Goal: Task Accomplishment & Management: Manage account settings

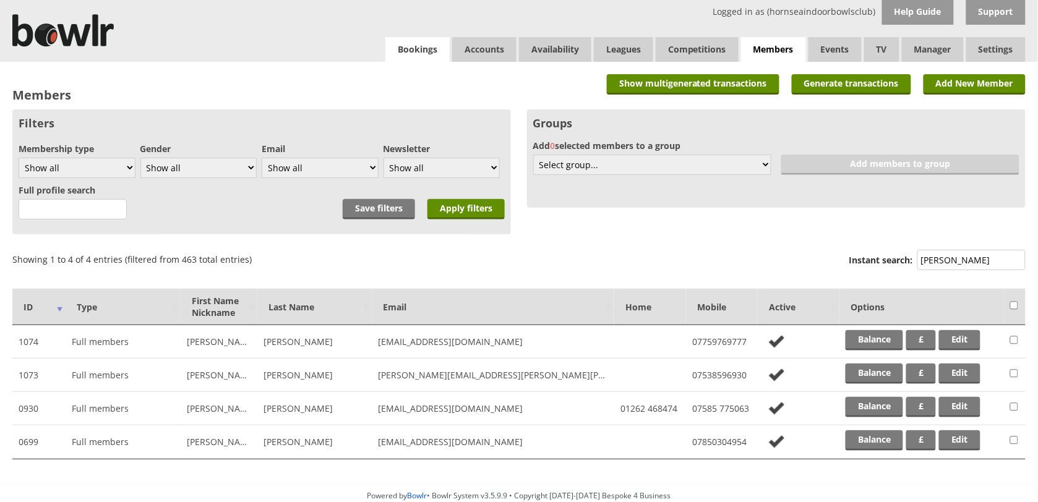
click at [431, 56] on link "Bookings" at bounding box center [417, 49] width 64 height 25
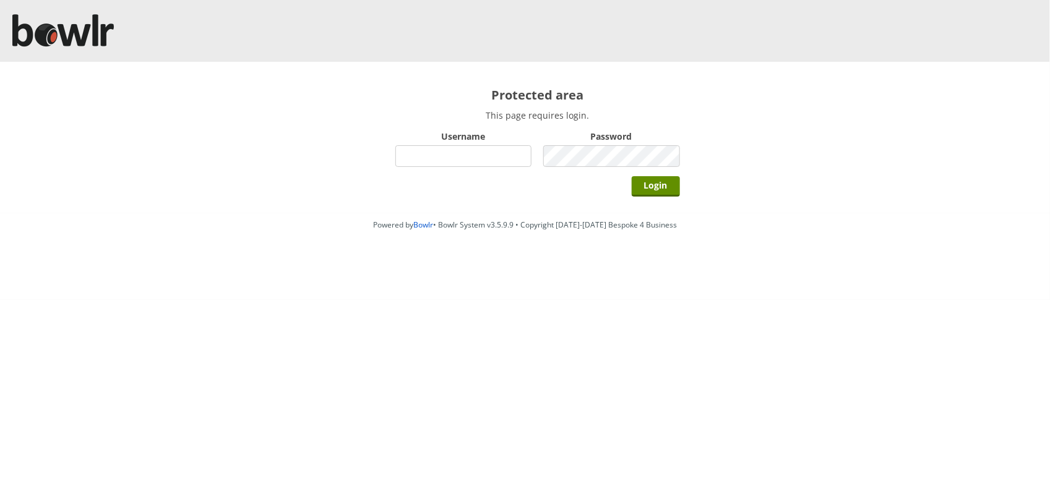
click at [513, 170] on div "Username" at bounding box center [463, 148] width 137 height 43
click at [502, 153] on input "Username" at bounding box center [463, 156] width 137 height 22
type input "hornseaindoorbowlsclub"
click at [632, 176] on input "Login" at bounding box center [656, 186] width 48 height 20
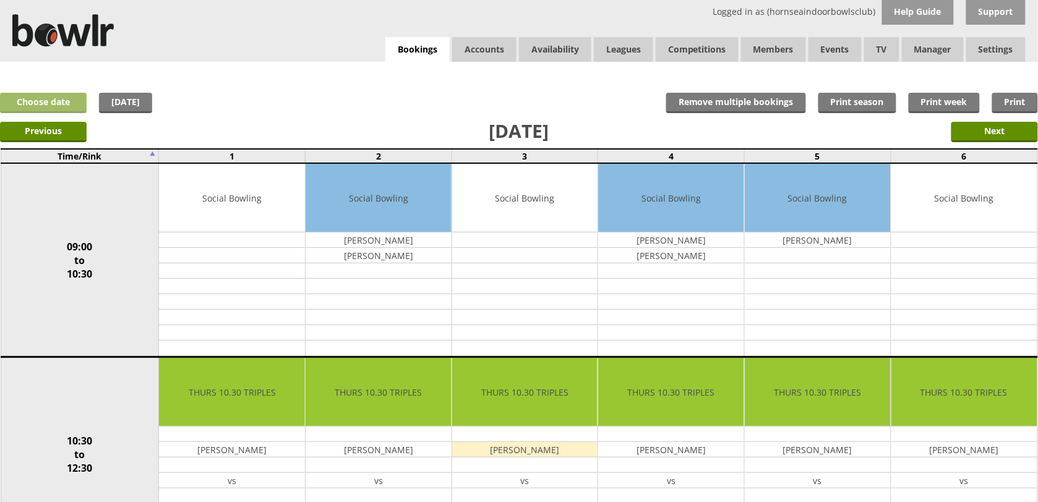
click at [59, 107] on link "Choose date" at bounding box center [43, 103] width 87 height 20
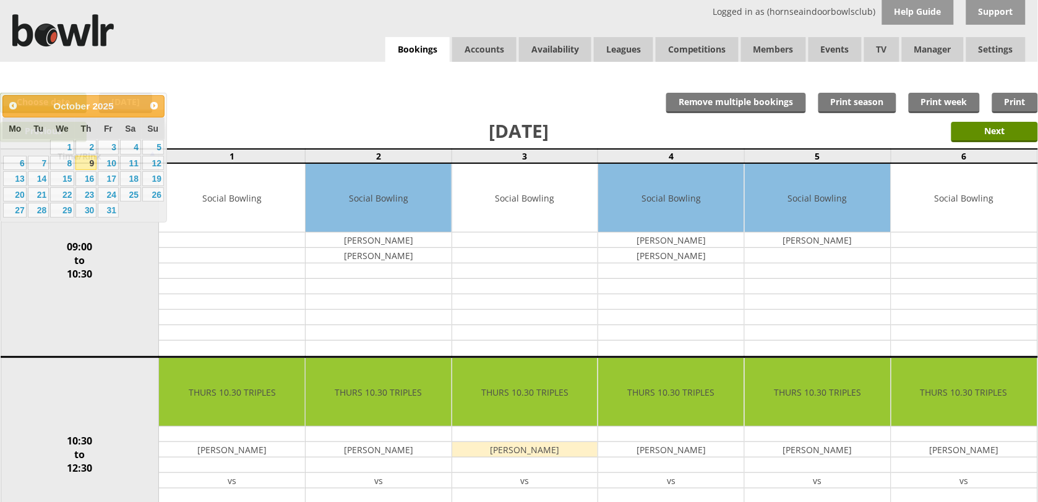
click at [252, 81] on div "x Move Booking Move to other date: 09-10-2025 09:00 to 10:30 10:30 to 12:30 12:…" at bounding box center [519, 74] width 1038 height 25
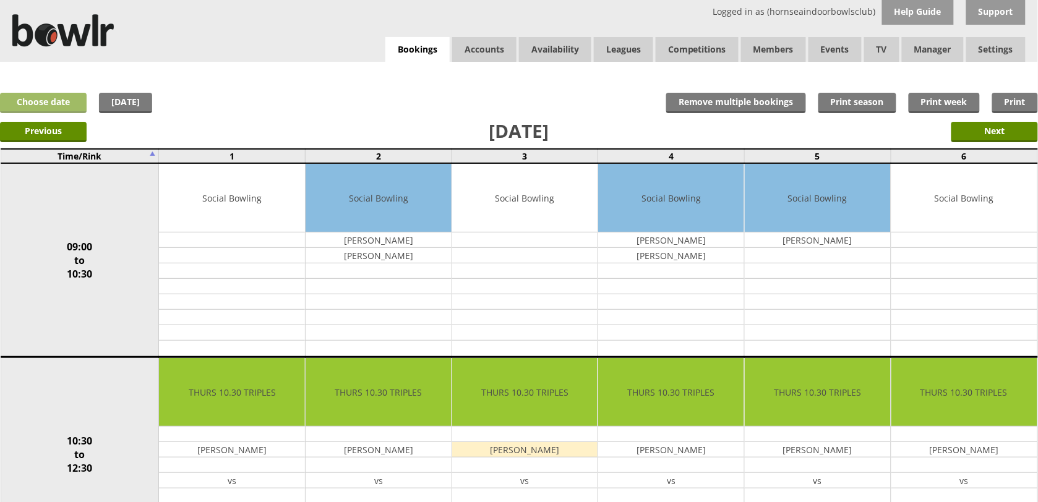
click at [54, 103] on link "Choose date" at bounding box center [43, 103] width 87 height 20
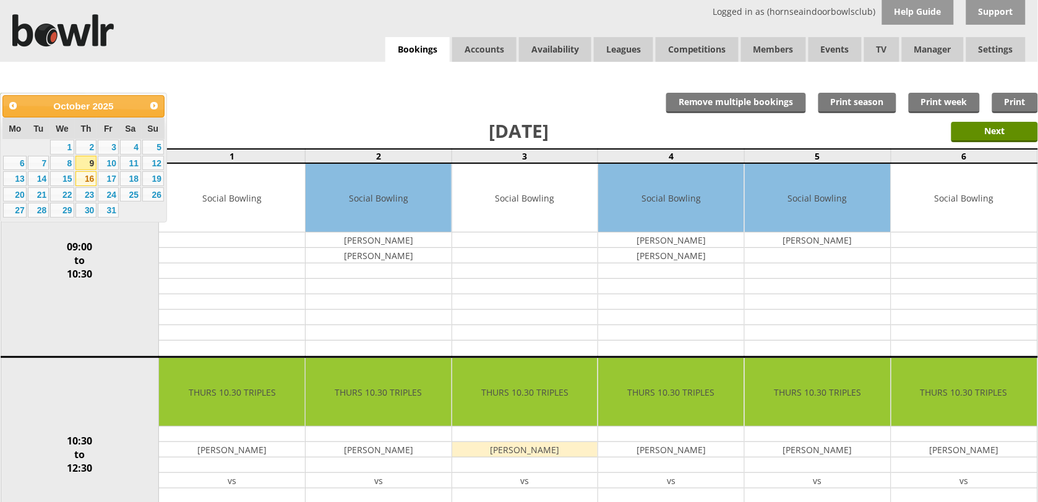
click at [85, 171] on link "16" at bounding box center [85, 178] width 21 height 15
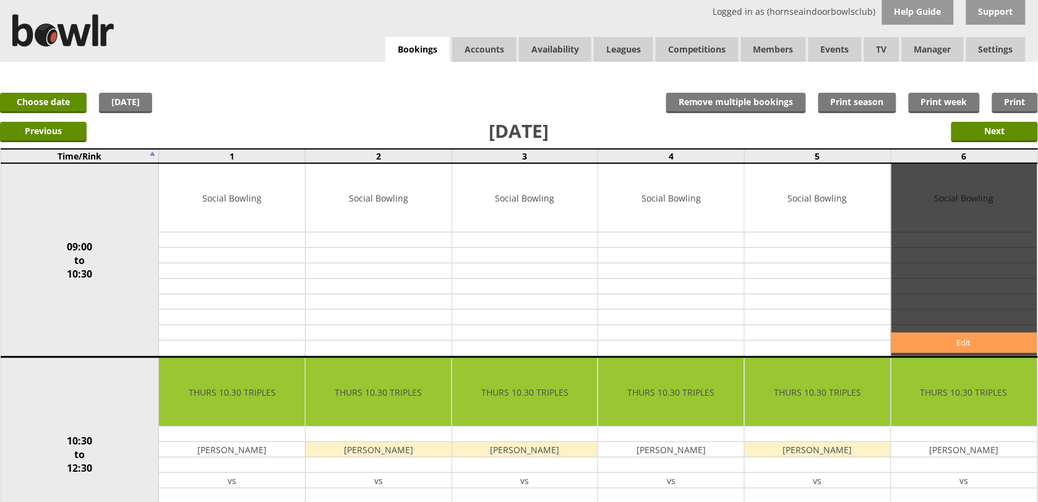
click at [917, 340] on link "Edit" at bounding box center [964, 343] width 146 height 20
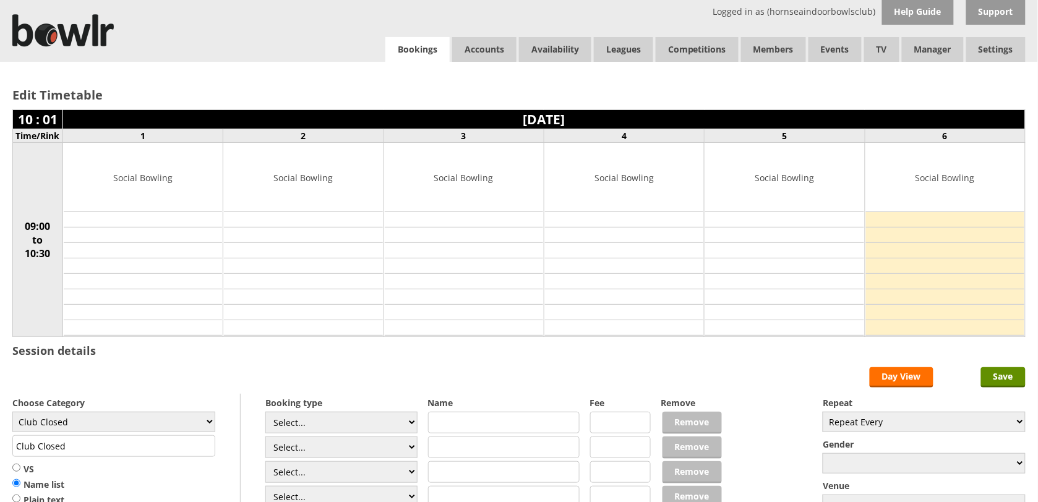
click at [424, 50] on link "Bookings" at bounding box center [417, 49] width 64 height 25
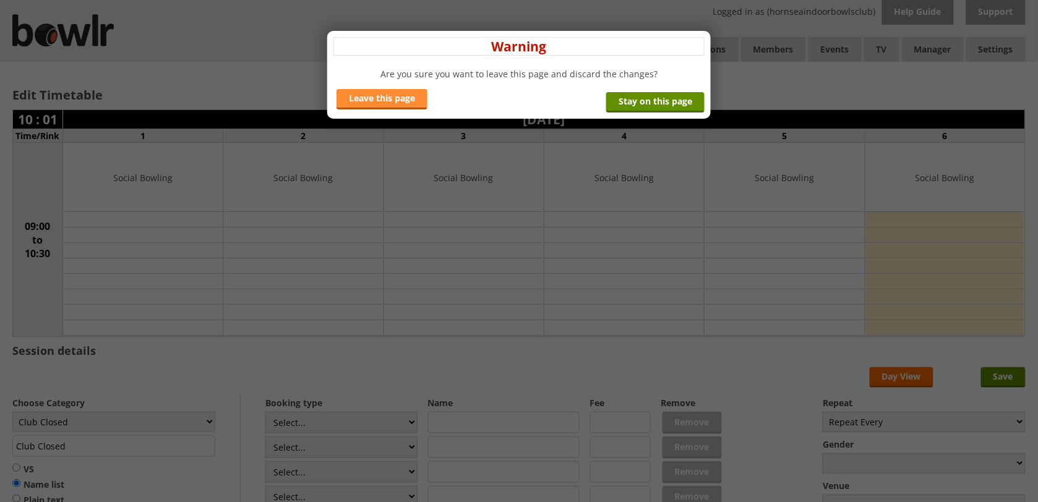
click at [400, 99] on link "Leave this page" at bounding box center [382, 99] width 91 height 20
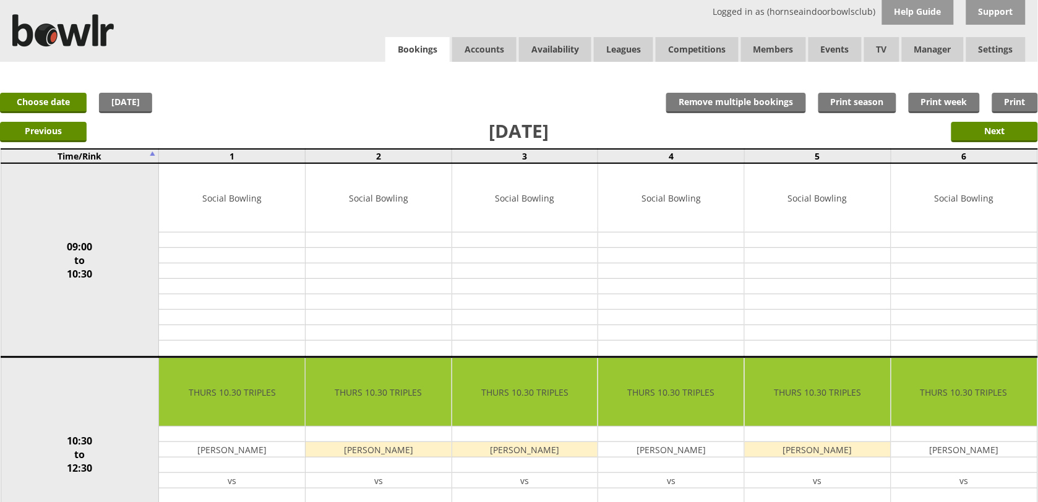
click at [416, 49] on link "Bookings" at bounding box center [417, 49] width 64 height 25
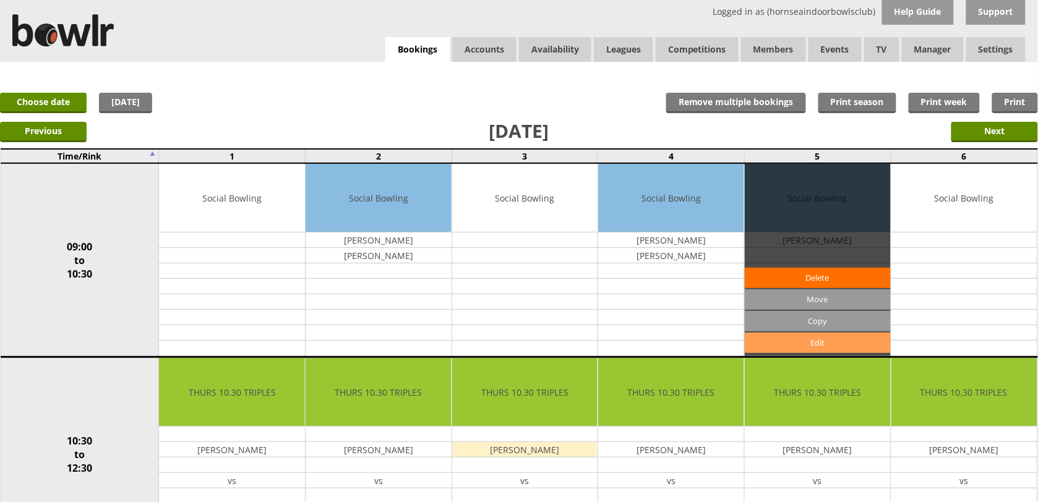
click at [781, 338] on link "Edit" at bounding box center [818, 343] width 146 height 20
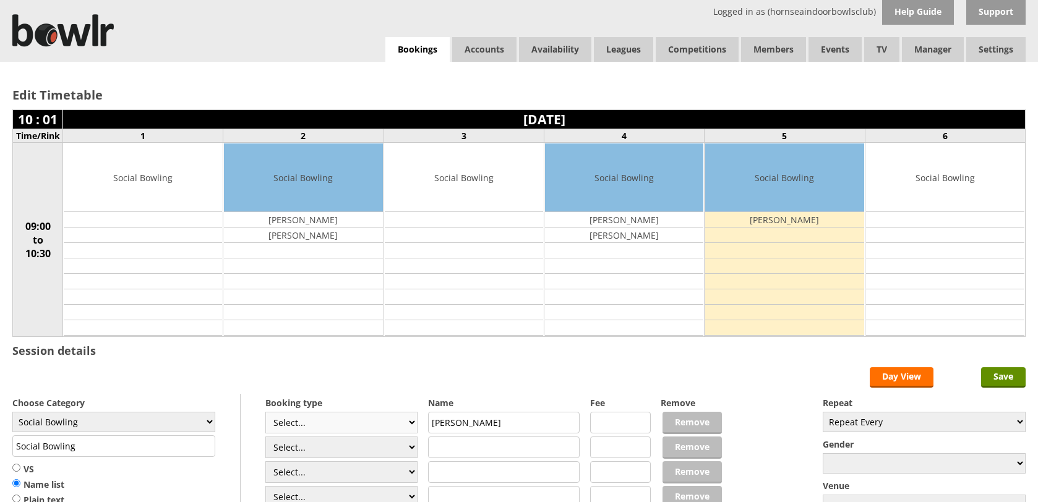
click at [400, 394] on div "Booking type Select... Club Competition (Member) Club Competition (Visitor) Nat…" at bounding box center [518, 394] width 1013 height 0
click at [427, 56] on link "Bookings" at bounding box center [417, 49] width 64 height 25
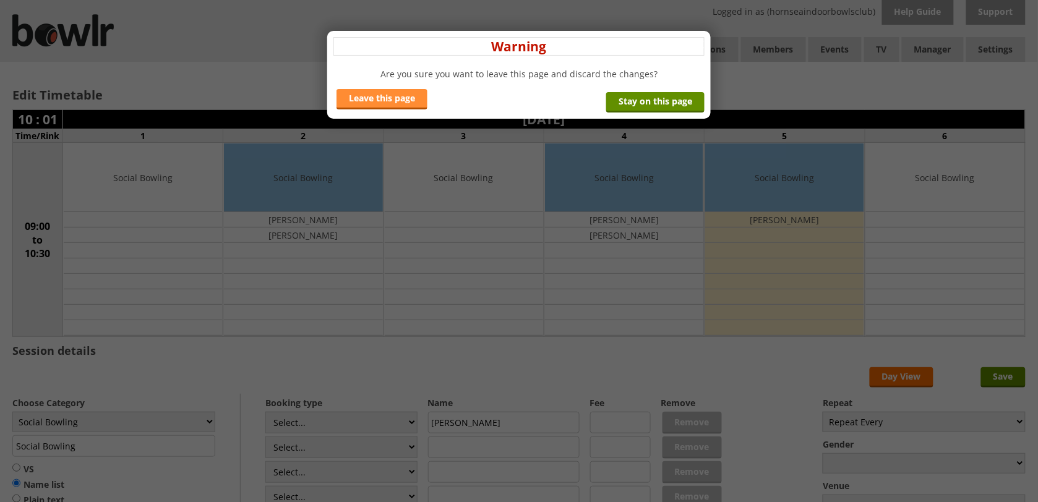
click at [385, 100] on link "Leave this page" at bounding box center [382, 99] width 91 height 20
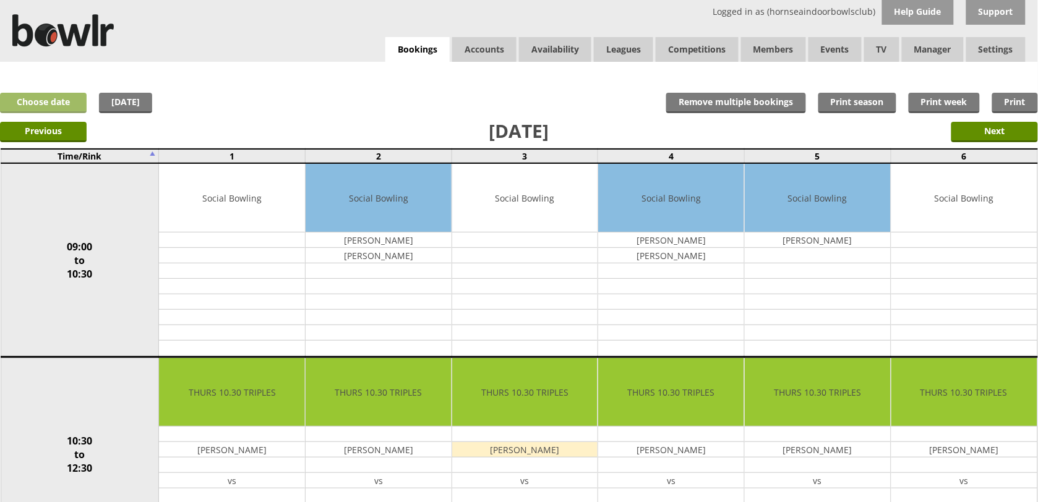
click at [50, 98] on link "Choose date" at bounding box center [43, 103] width 87 height 20
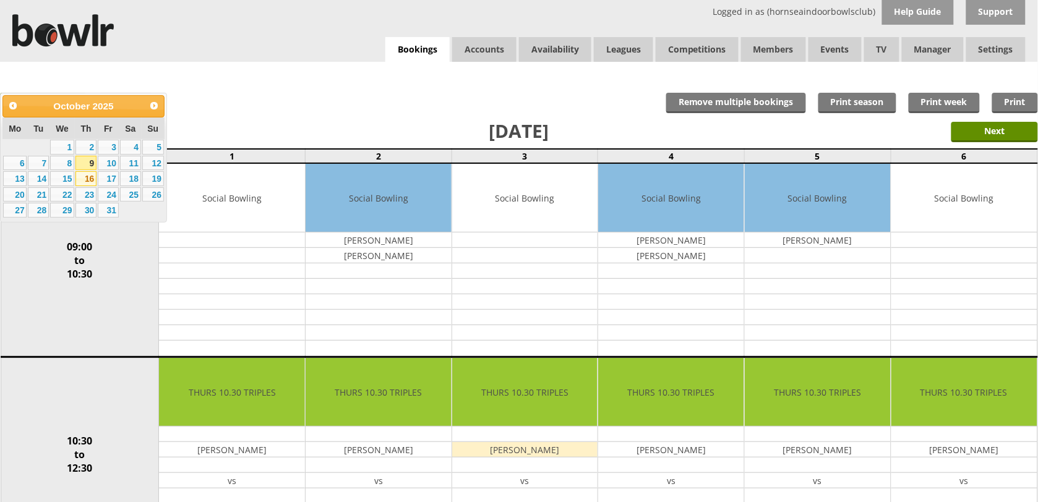
click at [84, 179] on link "16" at bounding box center [85, 178] width 21 height 15
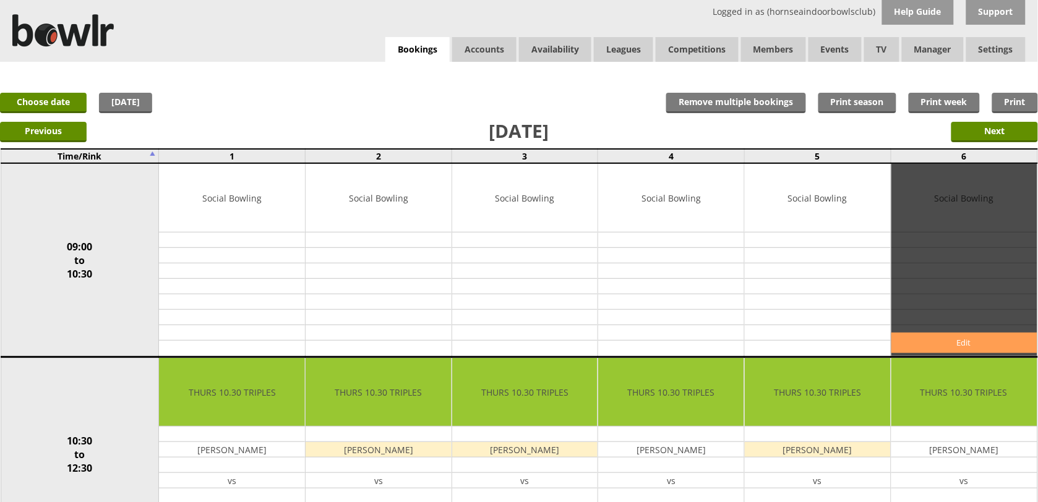
click at [904, 341] on link "Edit" at bounding box center [964, 343] width 146 height 20
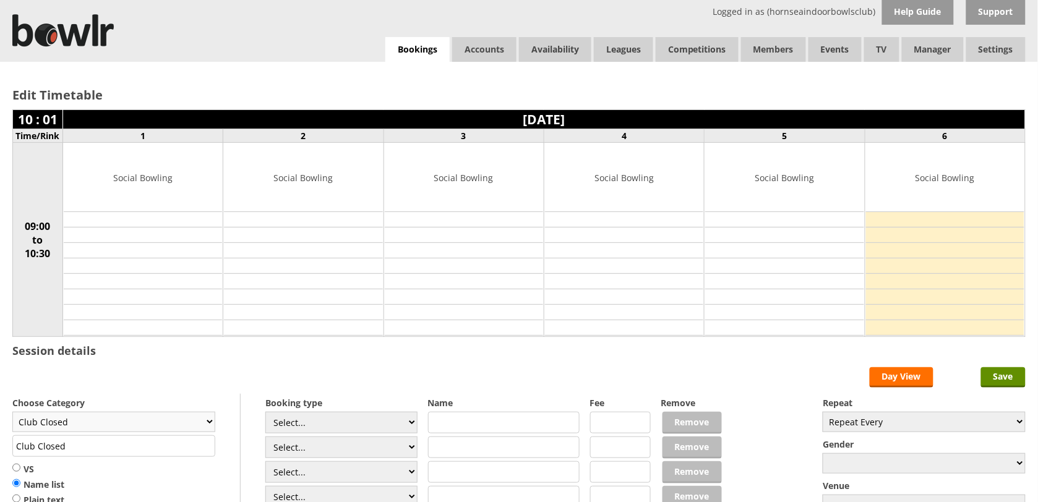
click at [168, 429] on select "Club Closed Singles League Triples League Pairs League Friendly Social Bowling …" at bounding box center [113, 422] width 203 height 20
select select "132"
click at [12, 414] on select "Club Closed Singles League Triples League Pairs League Friendly Social Bowling …" at bounding box center [113, 422] width 203 height 20
type input "Social Bowling"
click at [455, 430] on input "text" at bounding box center [504, 423] width 152 height 22
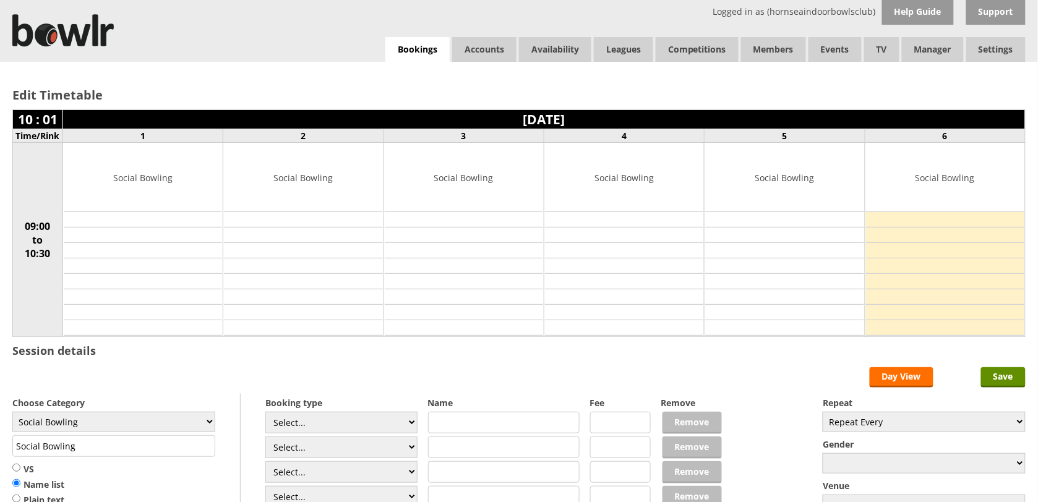
paste input "Veronica Crees"
type input "Veronica Crees"
click at [985, 381] on input "Save" at bounding box center [1003, 377] width 45 height 20
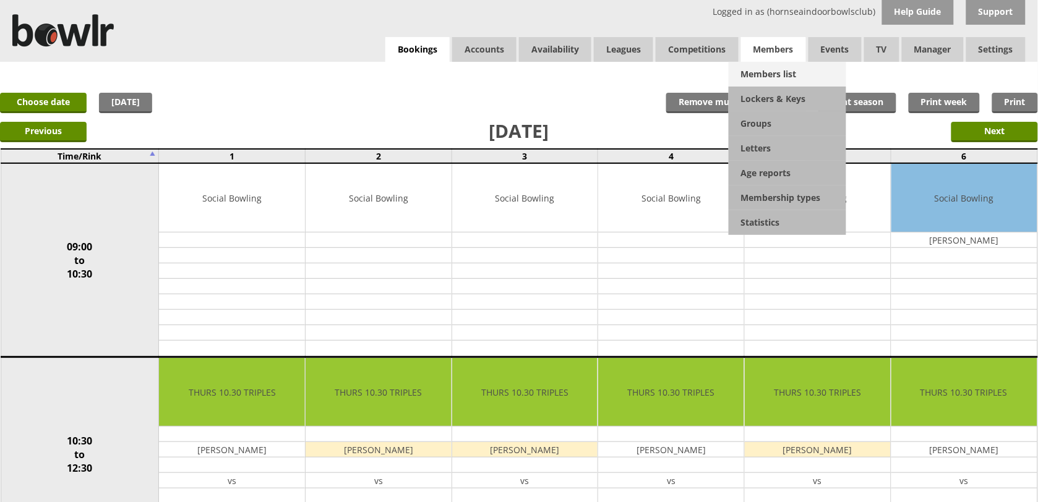
click at [772, 69] on link "Members list" at bounding box center [788, 74] width 118 height 25
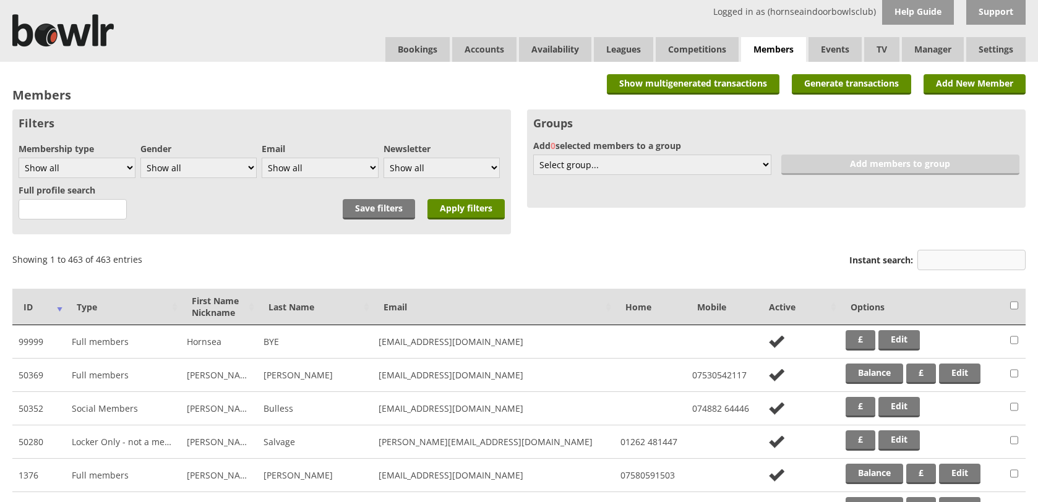
click at [980, 262] on input "Instant search:" at bounding box center [971, 260] width 108 height 20
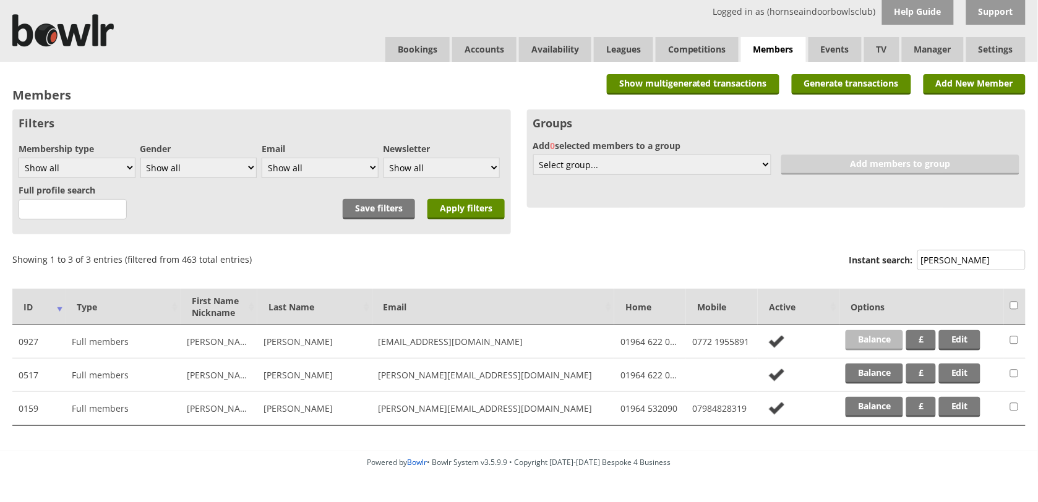
type input "sutton"
click at [880, 337] on link "Balance" at bounding box center [875, 340] width 58 height 20
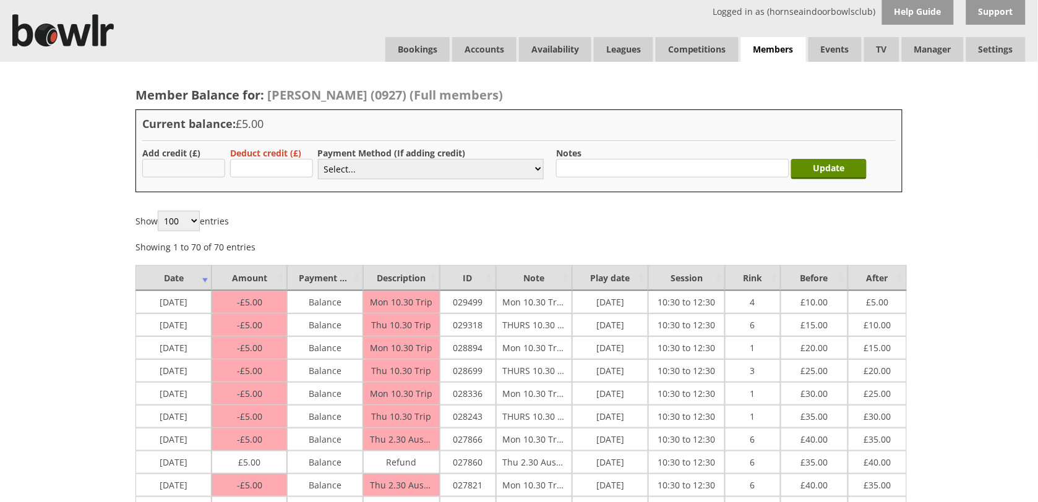
click at [187, 165] on input "text" at bounding box center [183, 168] width 83 height 19
type input "25.00"
click at [344, 168] on select "Select... Cash Card Cheque Bank Transfer Other Member Card Gift Voucher Balance" at bounding box center [431, 169] width 226 height 20
select select "2"
click at [318, 159] on select "Select... Cash Card Cheque Bank Transfer Other Member Card Gift Voucher Balance" at bounding box center [431, 169] width 226 height 20
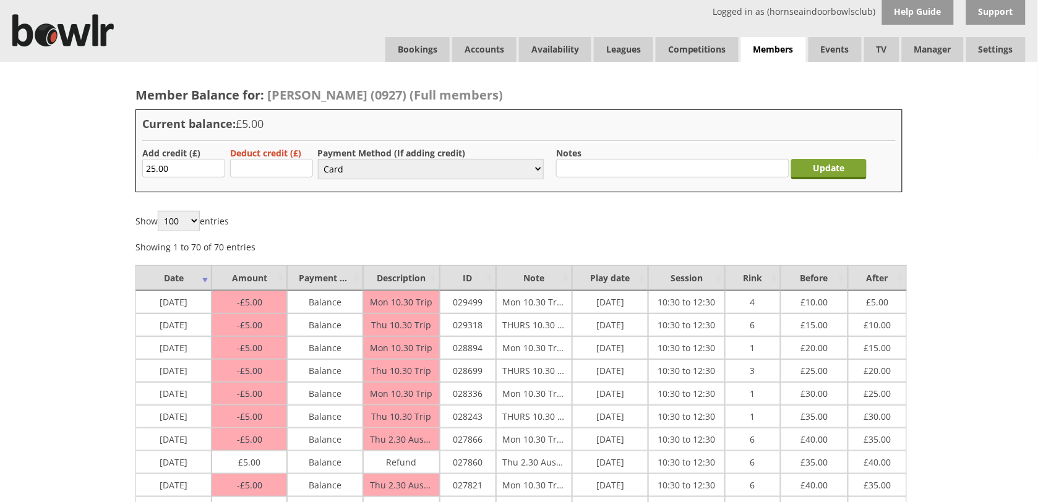
click at [817, 168] on input "Update" at bounding box center [828, 169] width 75 height 20
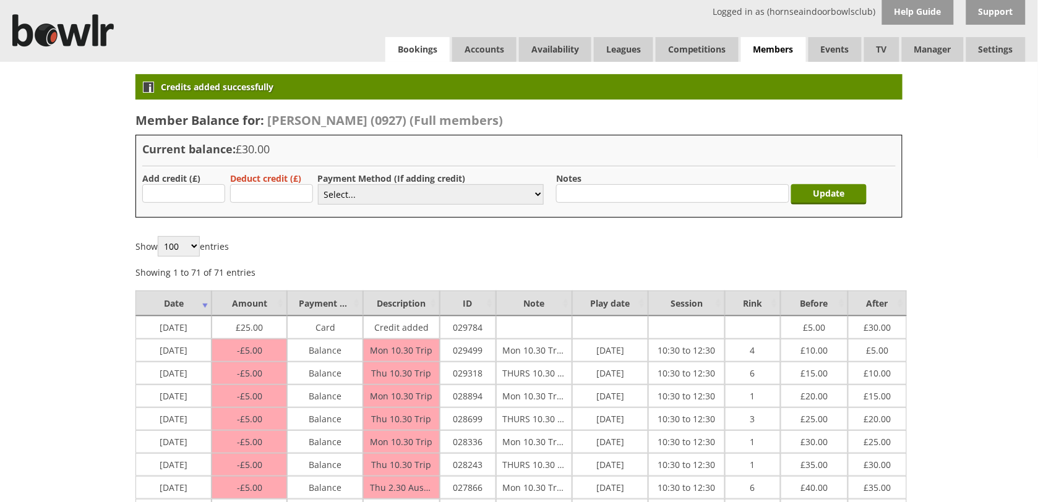
click at [424, 54] on link "Bookings" at bounding box center [417, 49] width 64 height 25
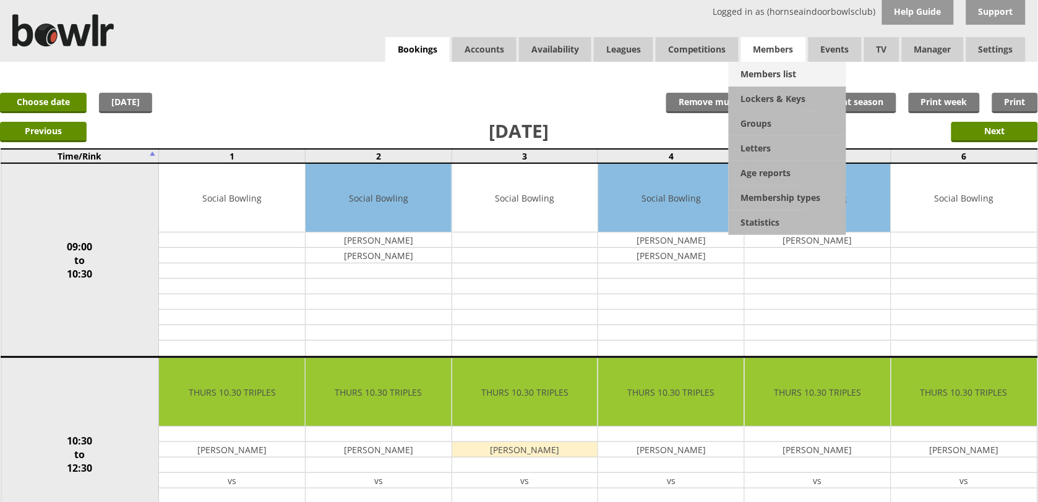
click at [783, 77] on link "Members list" at bounding box center [788, 74] width 118 height 25
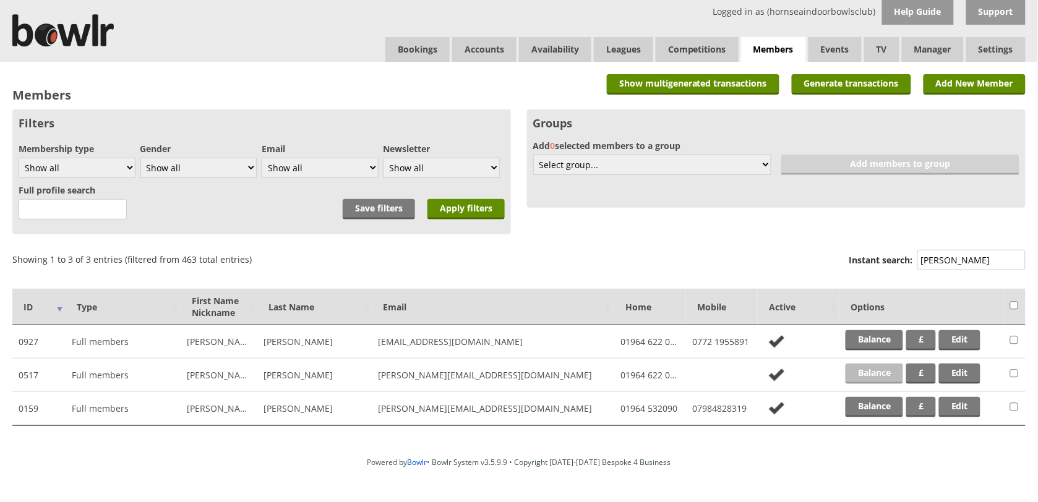
type input "[PERSON_NAME]"
click at [889, 370] on link "Balance" at bounding box center [875, 374] width 58 height 20
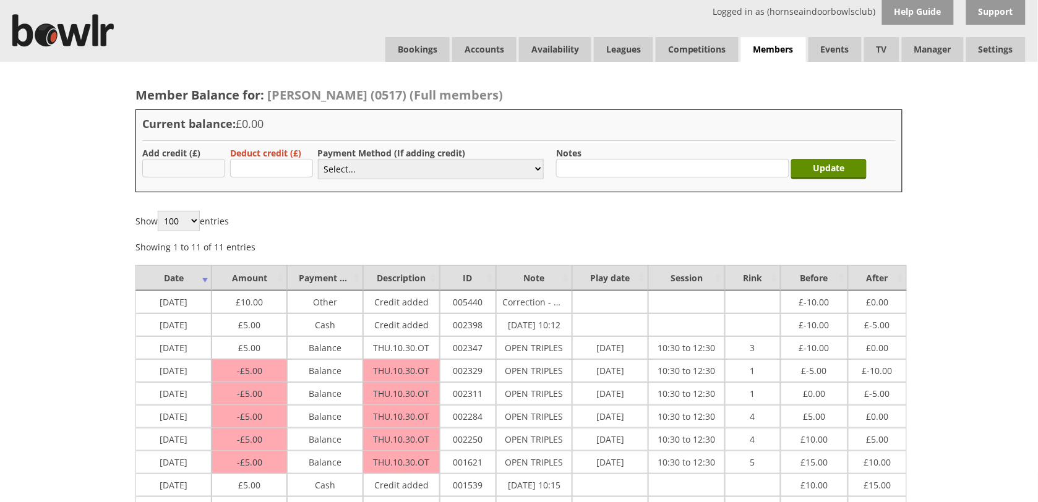
drag, startPoint x: 0, startPoint y: 0, endPoint x: 210, endPoint y: 171, distance: 271.3
click at [210, 171] on input "text" at bounding box center [183, 168] width 83 height 19
type input "5.00"
click at [342, 171] on select "Select... Cash Card Cheque Bank Transfer Other Member Card Gift Voucher Balance" at bounding box center [431, 169] width 226 height 20
select select "2"
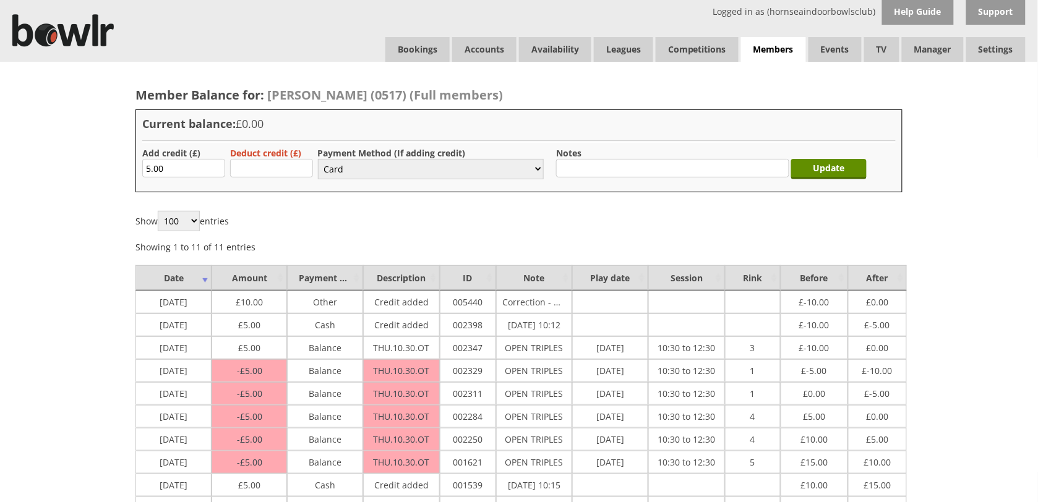
click at [318, 159] on select "Select... Cash Card Cheque Bank Transfer Other Member Card Gift Voucher Balance" at bounding box center [431, 169] width 226 height 20
click at [817, 168] on input "Update" at bounding box center [828, 169] width 75 height 20
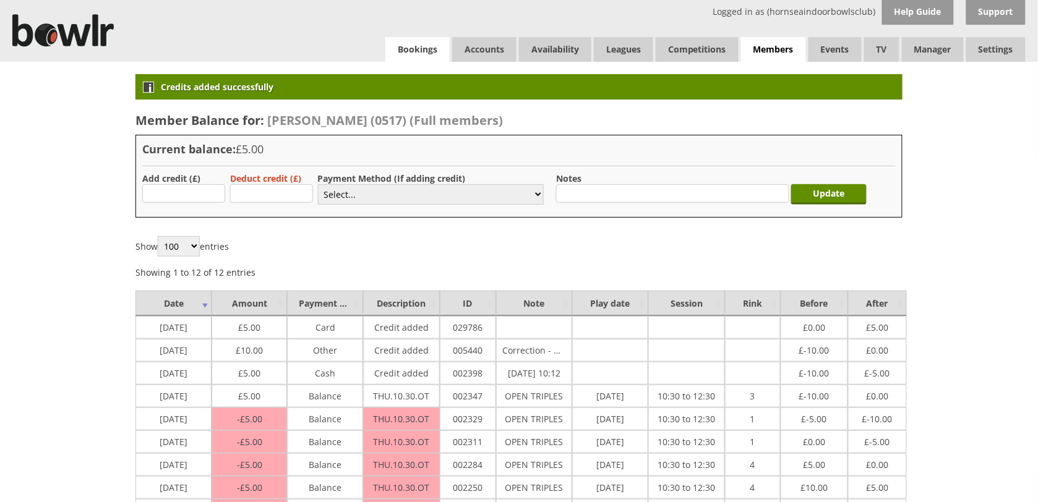
click at [426, 50] on link "Bookings" at bounding box center [417, 49] width 64 height 25
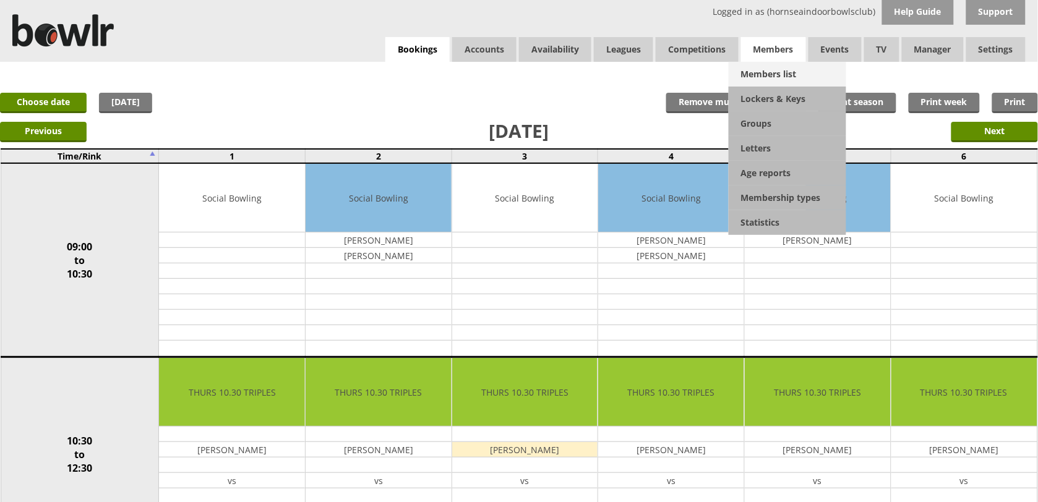
click at [773, 64] on link "Members list" at bounding box center [788, 74] width 118 height 25
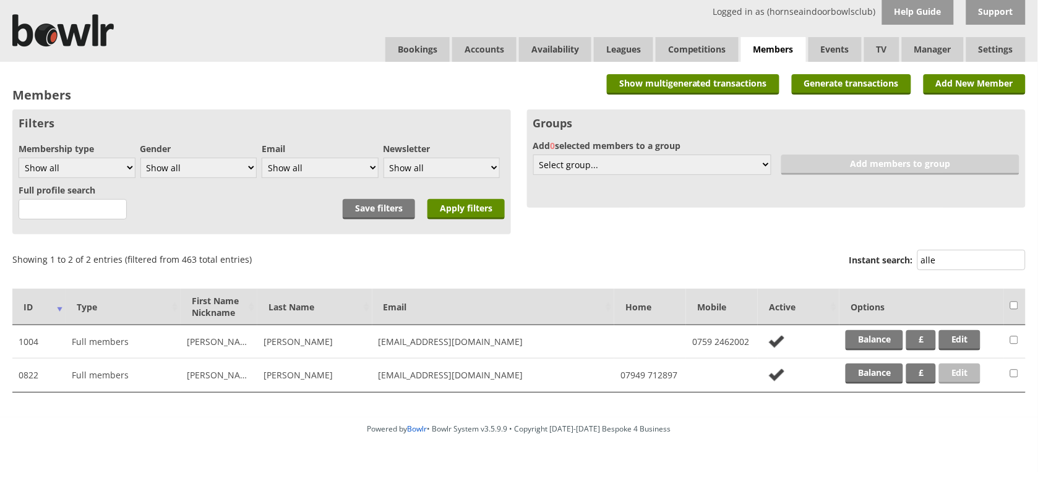
type input "alle"
click at [950, 366] on link "Edit" at bounding box center [959, 374] width 41 height 20
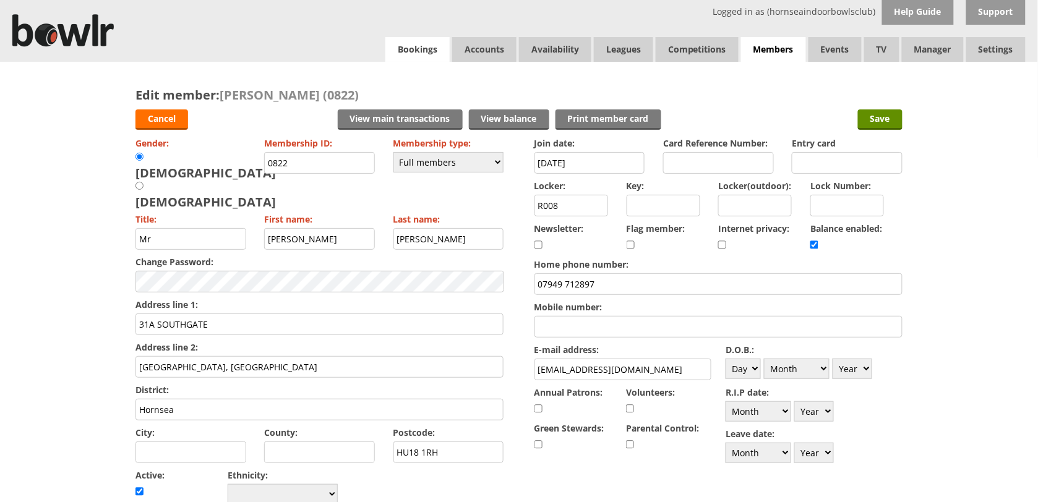
click at [422, 45] on link "Bookings" at bounding box center [417, 49] width 64 height 25
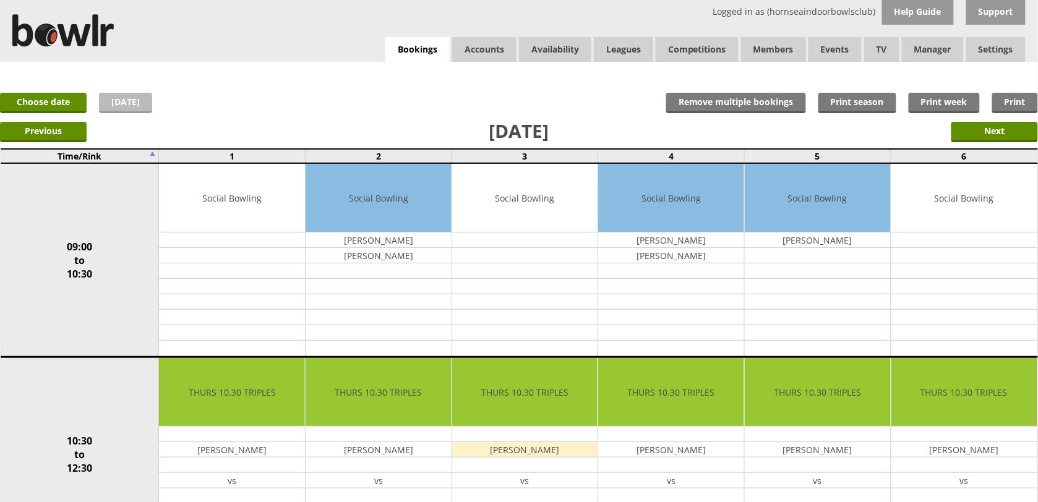
click at [119, 103] on link "[DATE]" at bounding box center [125, 103] width 53 height 20
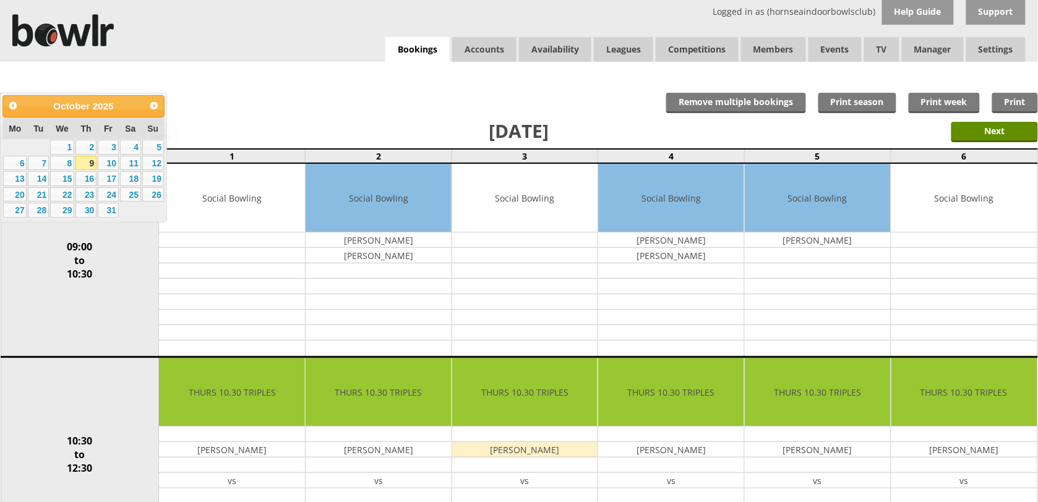
click at [164, 106] on div "Prev Next October 2025" at bounding box center [83, 106] width 162 height 22
click at [155, 105] on span "Next" at bounding box center [154, 106] width 10 height 10
click at [14, 106] on span "Prev" at bounding box center [13, 106] width 10 height 10
click at [14, 193] on link "20" at bounding box center [15, 194] width 24 height 15
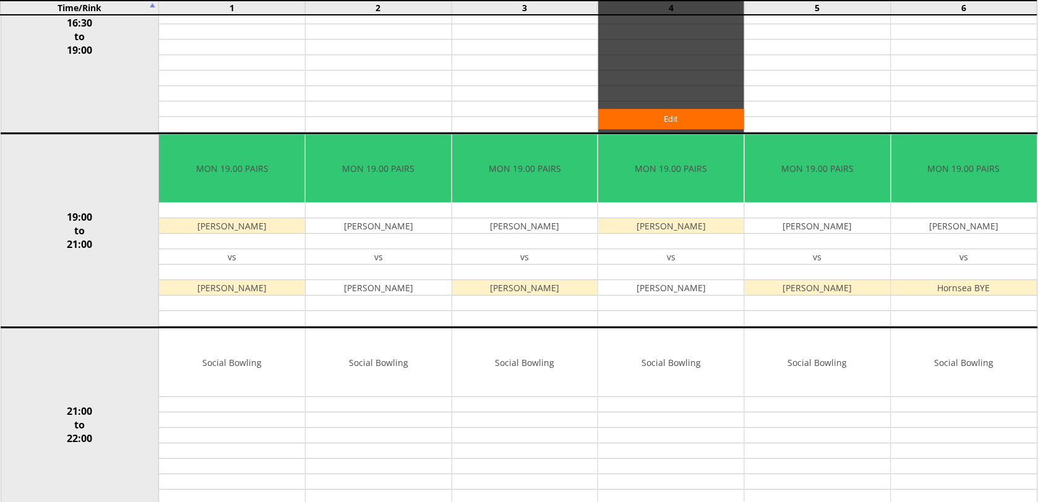
scroll to position [991, 0]
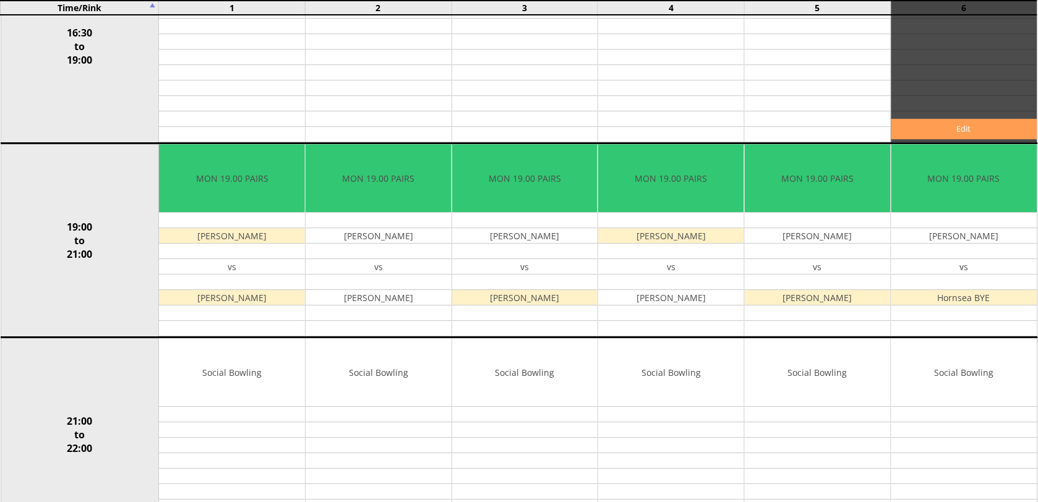
click at [925, 138] on link "Edit" at bounding box center [964, 129] width 146 height 20
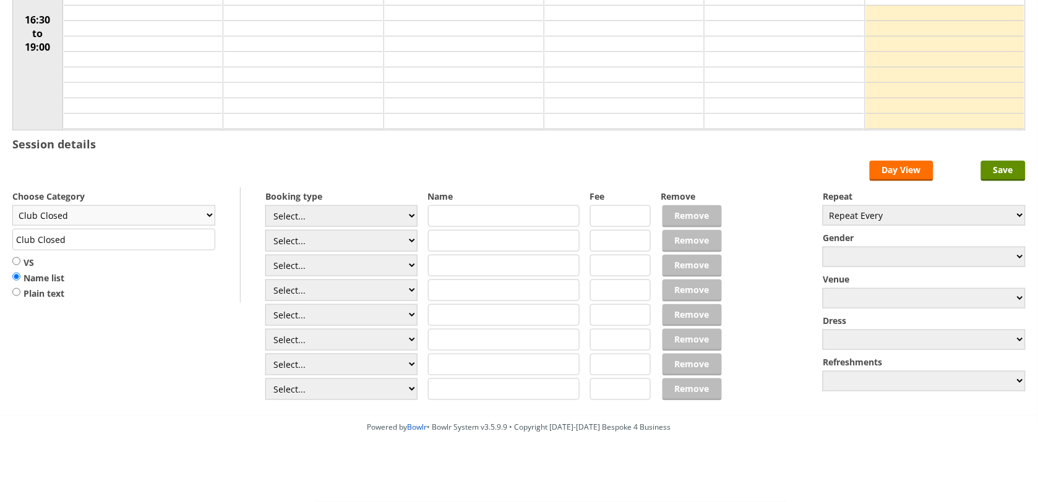
click at [57, 212] on select "Club Closed Singles League Triples League Pairs League Friendly Social Bowling …" at bounding box center [113, 215] width 203 height 20
select select "132"
click at [12, 205] on select "Club Closed Singles League Triples League Pairs League Friendly Social Bowling …" at bounding box center [113, 215] width 203 height 20
type input "Social Bowling"
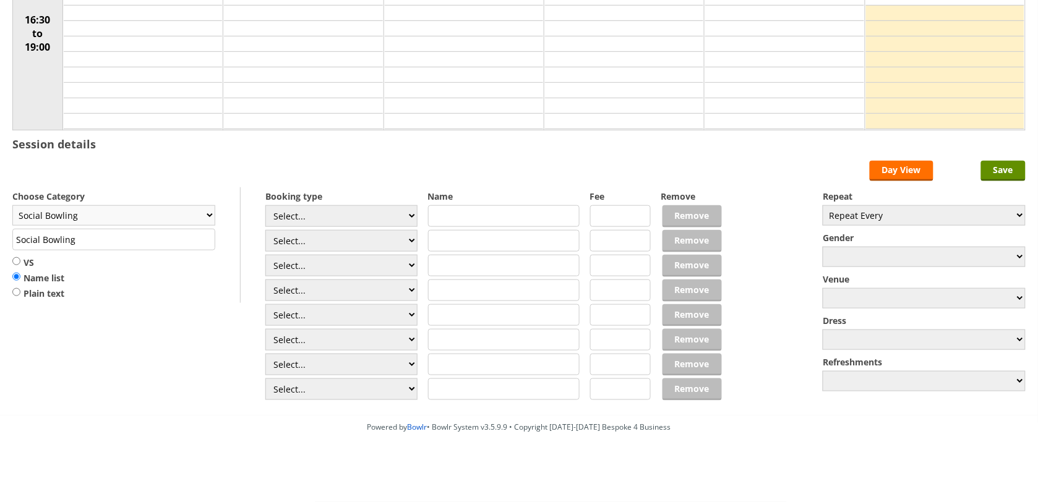
click at [106, 217] on select "Club Closed Singles League Triples League Pairs League Friendly Social Bowling …" at bounding box center [113, 215] width 203 height 20
select select "137"
click at [12, 205] on select "Club Closed Singles League Triples League Pairs League Friendly Social Bowling …" at bounding box center [113, 215] width 203 height 20
type input "National Game"
click at [326, 214] on select "Select... Club Competition (Member) Club Competition (Visitor) National (Member…" at bounding box center [341, 216] width 152 height 22
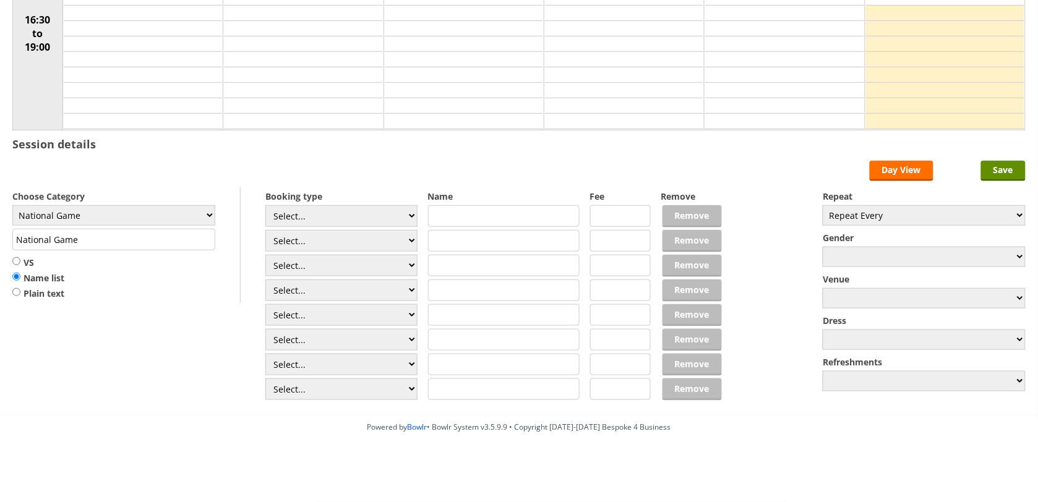
click at [369, 178] on form "Save Day View Choose Category Club Closed Singles League Triples League Pairs L…" at bounding box center [518, 282] width 1013 height 242
click at [450, 220] on input "text" at bounding box center [504, 216] width 152 height 22
type input "Richard Stoakes"
click at [984, 166] on input "Save" at bounding box center [1003, 171] width 45 height 20
click at [985, 166] on input "Save" at bounding box center [1003, 171] width 45 height 20
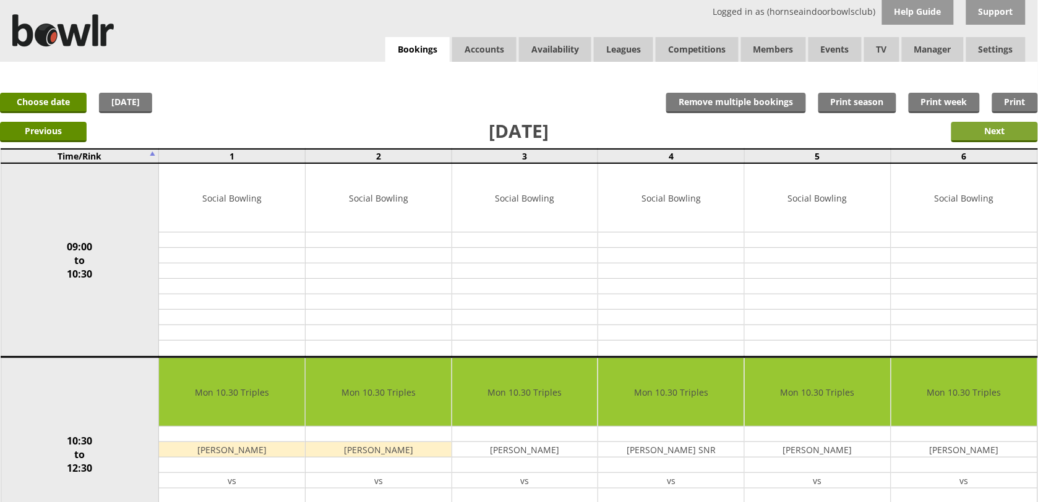
click at [961, 135] on input "Next" at bounding box center [994, 132] width 87 height 20
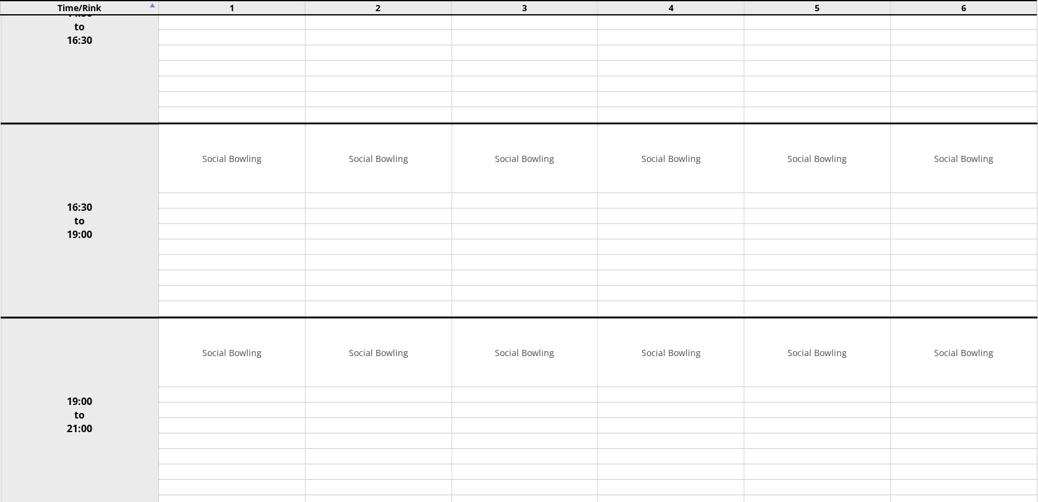
scroll to position [851, 0]
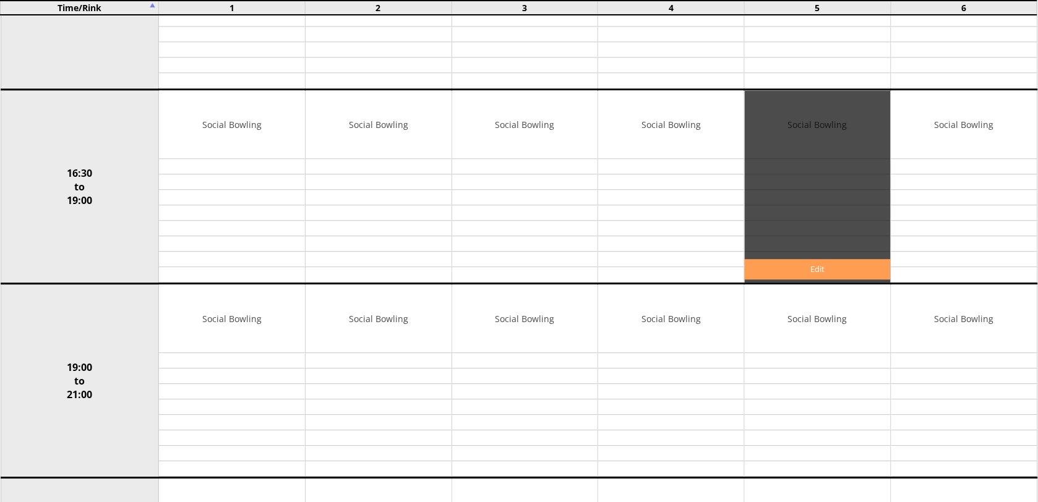
click at [809, 270] on link "Edit" at bounding box center [818, 269] width 146 height 20
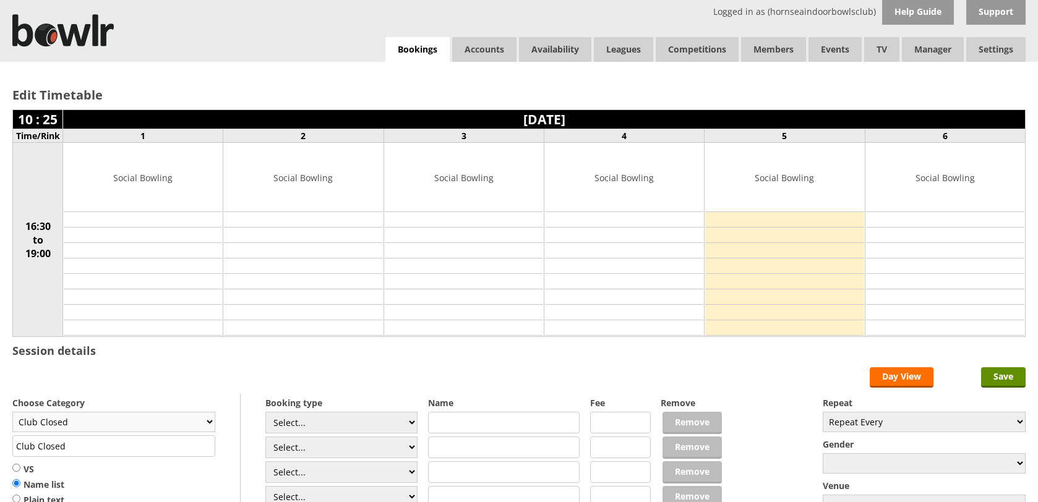
click at [186, 422] on select "Club Closed Singles League Triples League Pairs League Friendly Social Bowling …" at bounding box center [113, 422] width 203 height 20
select select "137"
click at [12, 414] on select "Club Closed Singles League Triples League Pairs League Friendly Social Bowling …" at bounding box center [113, 422] width 203 height 20
type input "National Game"
click at [350, 427] on select "Select... Club Competition (Member) Club Competition (Visitor) National (Member…" at bounding box center [341, 423] width 152 height 22
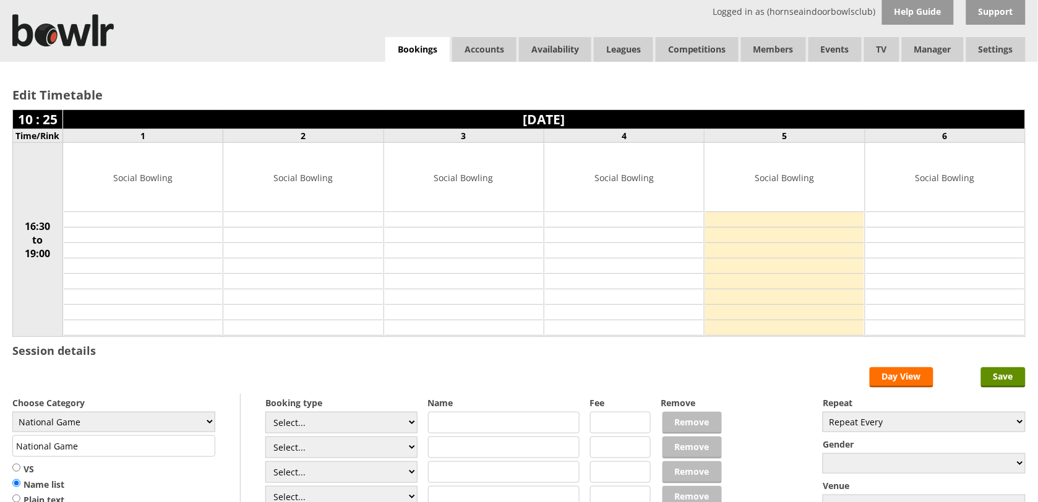
select select "1_46"
click at [265, 414] on select "Select... Club Competition (Member) Club Competition (Visitor) National (Member…" at bounding box center [341, 423] width 152 height 22
type input "6.0000"
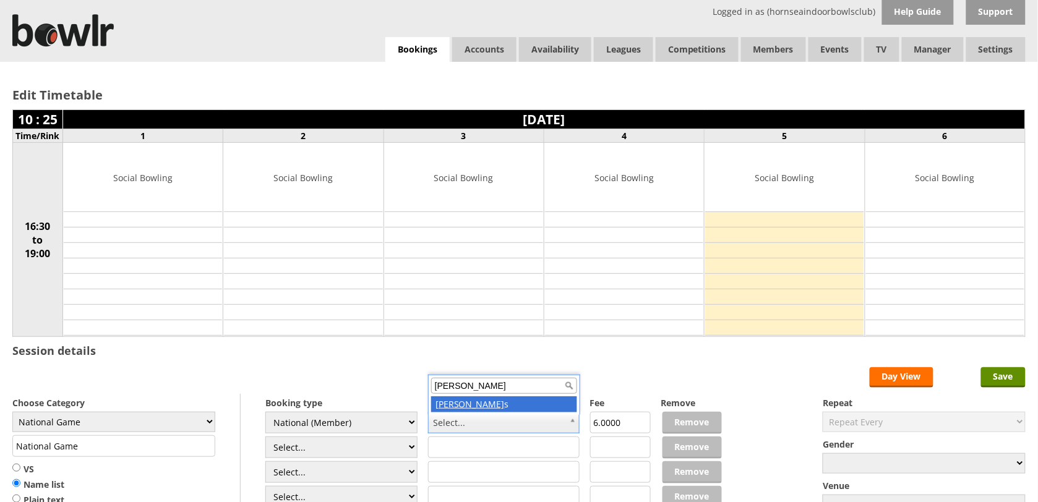
type input "Richard Stoake"
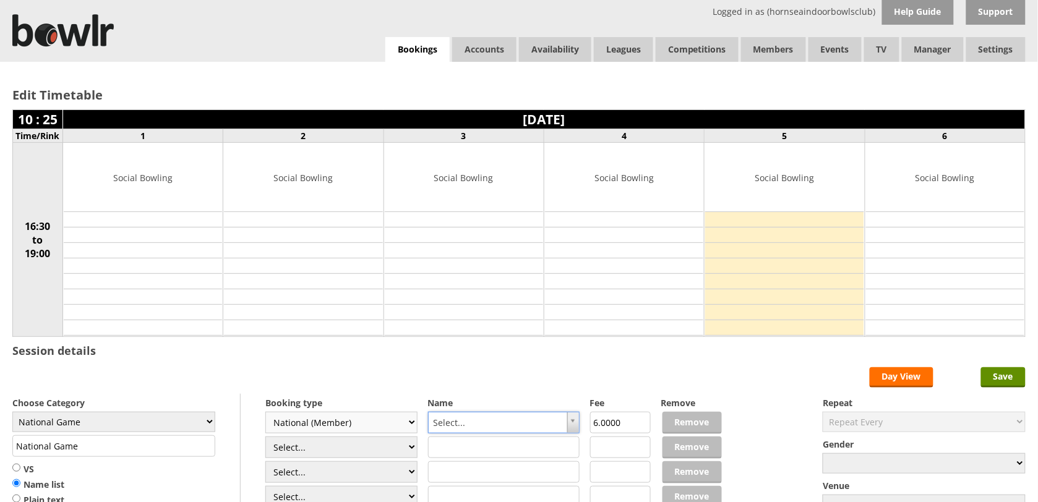
click at [391, 416] on select "Select... Club Competition (Member) Club Competition (Visitor) National (Member…" at bounding box center [341, 423] width 152 height 22
select select
click at [265, 414] on select "Select... Club Competition (Member) Club Competition (Visitor) National (Member…" at bounding box center [341, 423] width 152 height 22
click at [476, 421] on input "text" at bounding box center [504, 423] width 152 height 22
type input "Richard Stoakes"
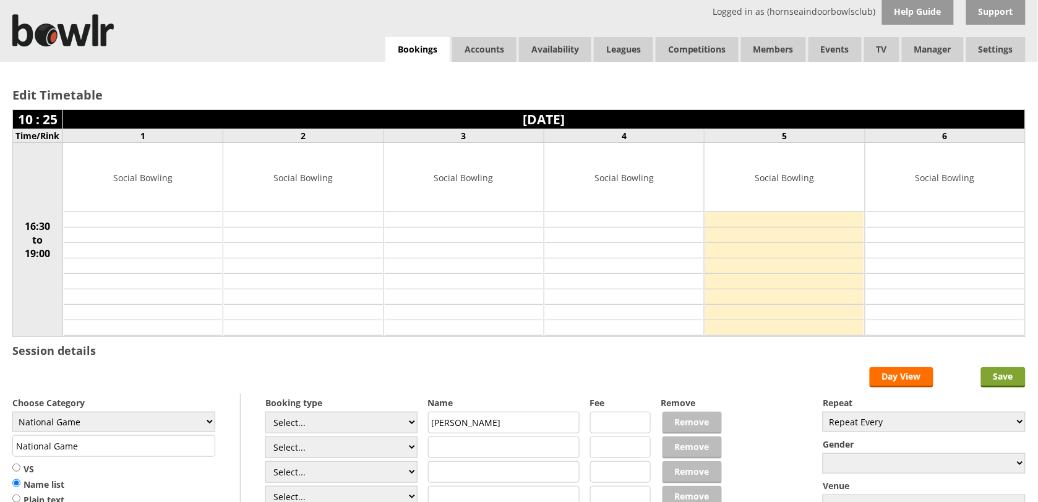
click at [988, 375] on input "Save" at bounding box center [1003, 377] width 45 height 20
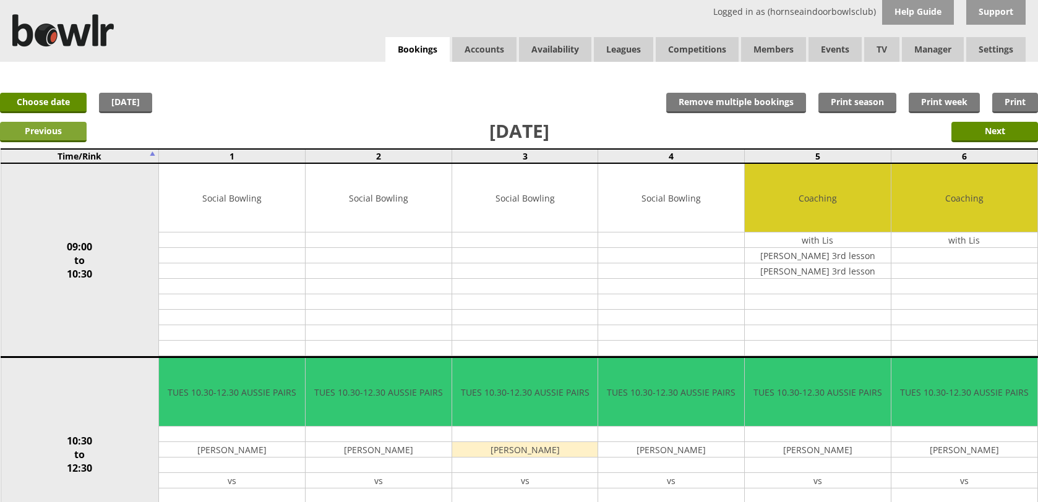
click at [72, 124] on input "Previous" at bounding box center [43, 132] width 87 height 20
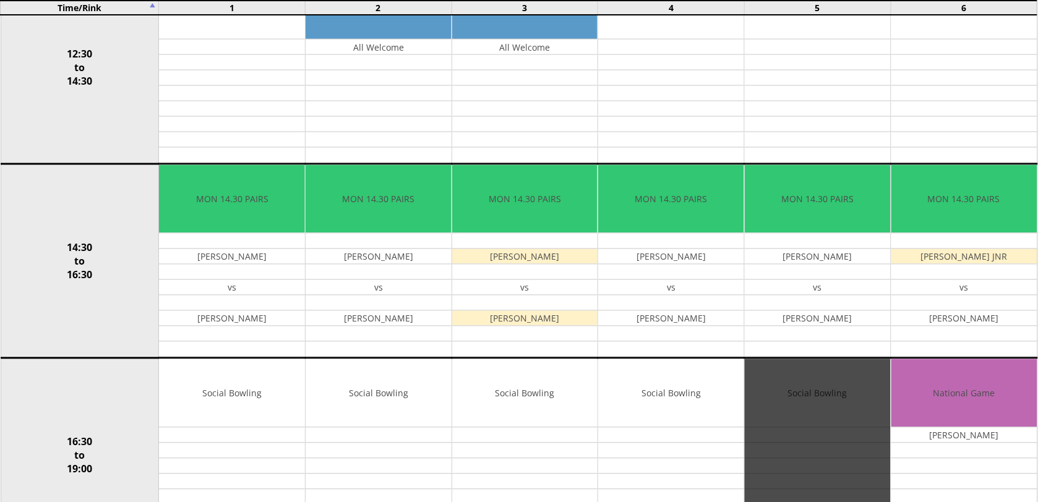
scroll to position [696, 0]
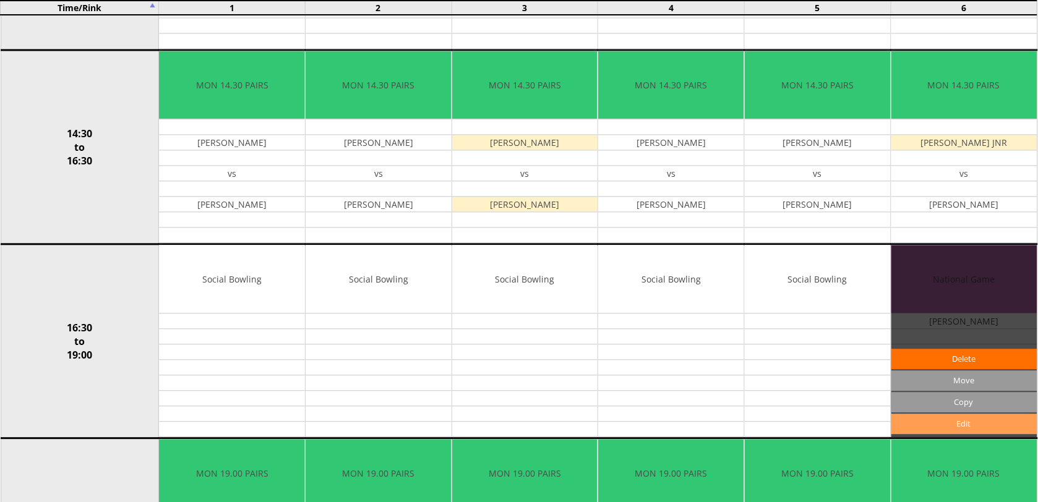
click at [958, 433] on link "Edit" at bounding box center [964, 424] width 146 height 20
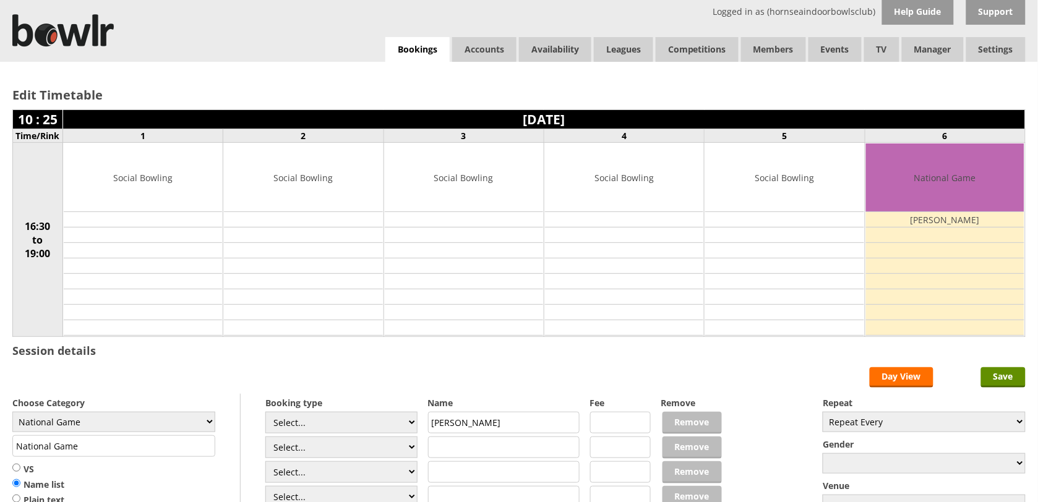
click at [400, 48] on link "Bookings" at bounding box center [417, 49] width 64 height 25
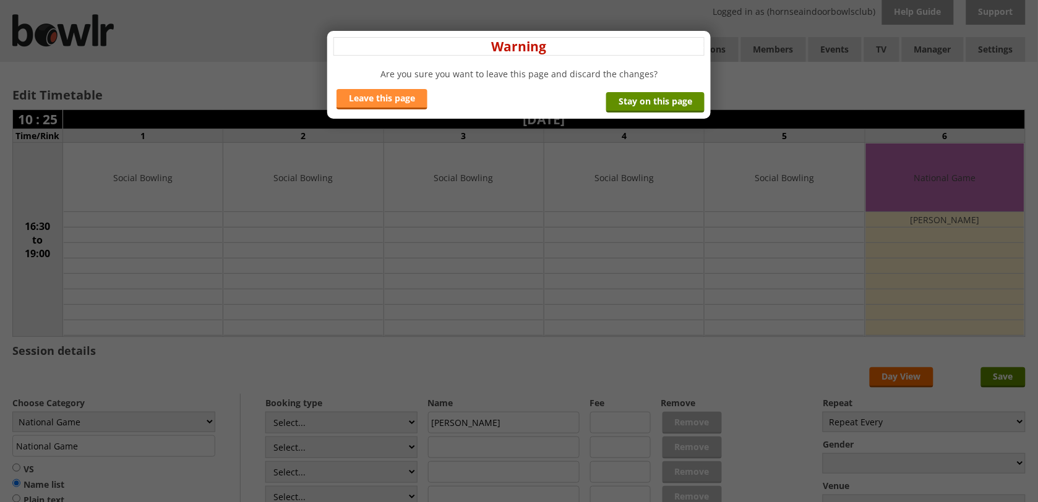
click at [351, 98] on link "Leave this page" at bounding box center [382, 99] width 91 height 20
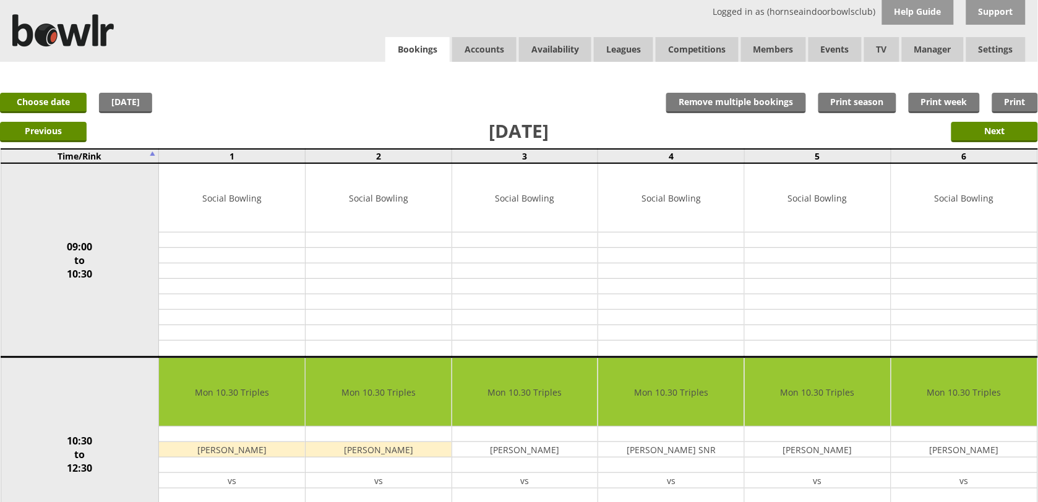
click at [419, 61] on link "Bookings" at bounding box center [417, 49] width 64 height 25
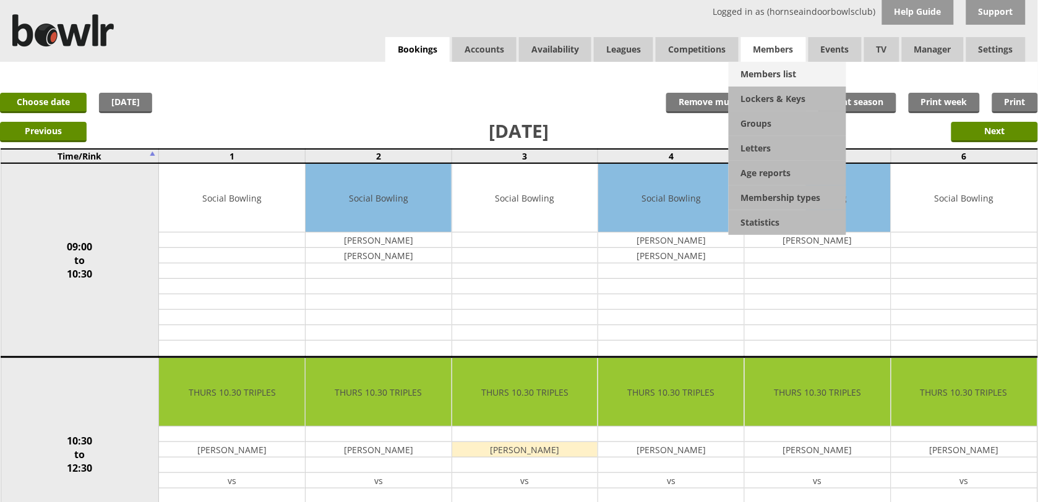
click at [773, 65] on link "Members list" at bounding box center [788, 74] width 118 height 25
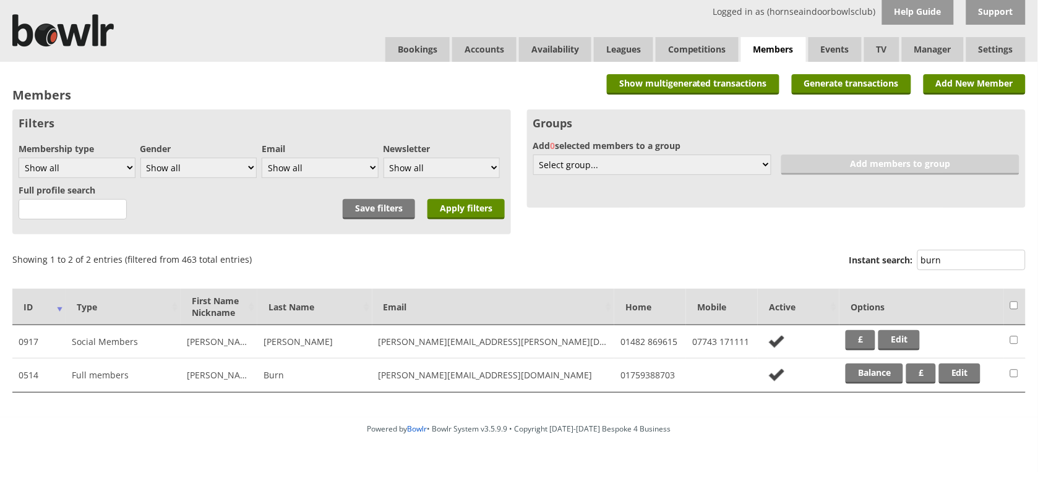
type input "burn"
click at [883, 384] on td "Balance £ Edit" at bounding box center [921, 375] width 165 height 33
click at [880, 384] on td "Balance £ Edit" at bounding box center [921, 375] width 165 height 33
click at [877, 369] on link "Balance" at bounding box center [875, 374] width 58 height 20
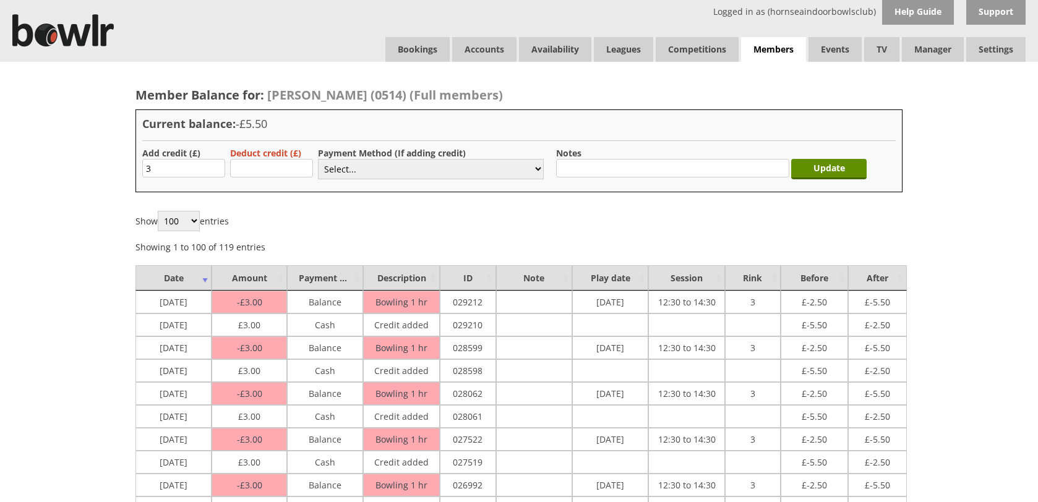
click at [348, 168] on select "Select... Cash Card Cheque Bank Transfer Other Member Card Gift Voucher Balance" at bounding box center [431, 169] width 226 height 20
select select "1"
click at [318, 159] on select "Select... Cash Card Cheque Bank Transfer Other Member Card Gift Voucher Balance" at bounding box center [431, 169] width 226 height 20
click at [818, 165] on input "Update" at bounding box center [828, 169] width 75 height 20
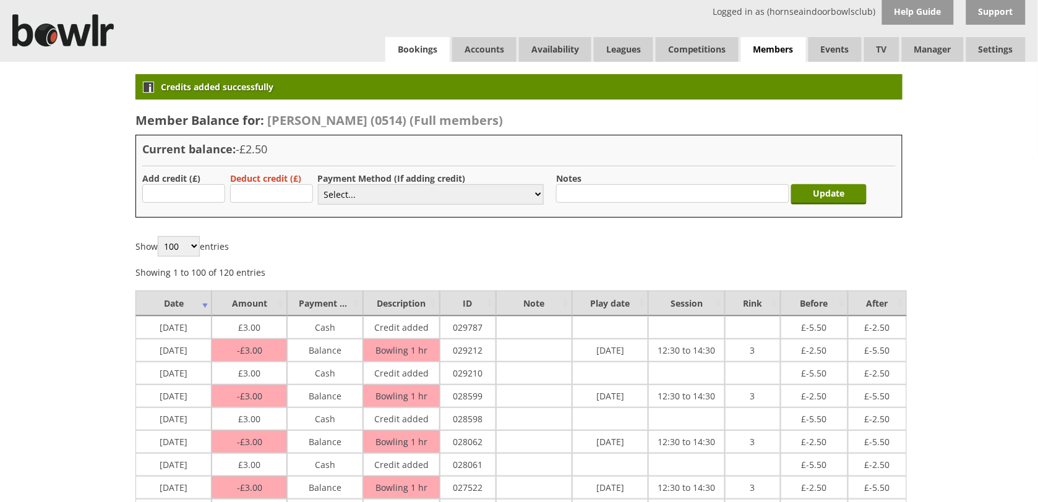
click at [413, 42] on link "Bookings" at bounding box center [417, 49] width 64 height 25
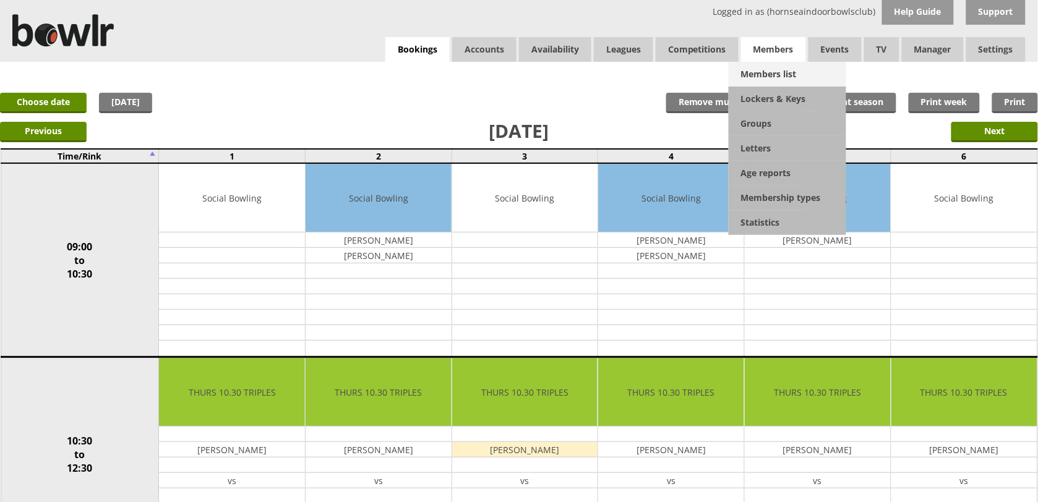
click at [768, 69] on link "Members list" at bounding box center [788, 74] width 118 height 25
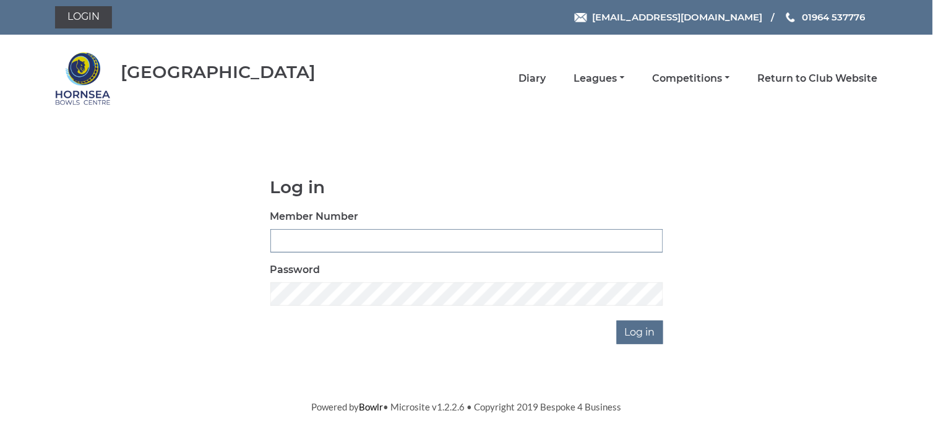
click at [398, 232] on input "Member Number" at bounding box center [466, 241] width 393 height 24
type input "0441"
click at [350, 307] on div "Log in Member Number 0441 Password Log in" at bounding box center [466, 261] width 411 height 166
click at [638, 331] on input "Log in" at bounding box center [640, 332] width 46 height 24
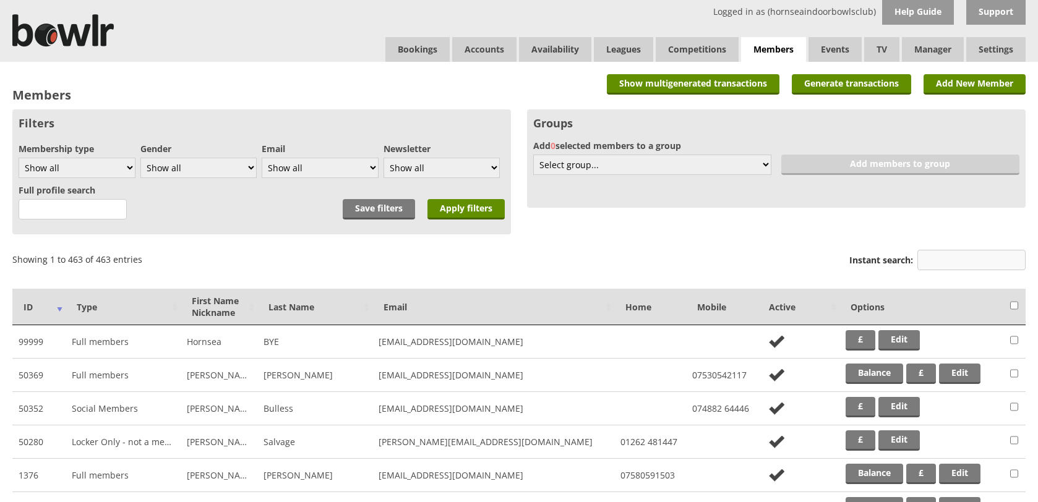
click at [938, 252] on input "Instant search:" at bounding box center [971, 260] width 108 height 20
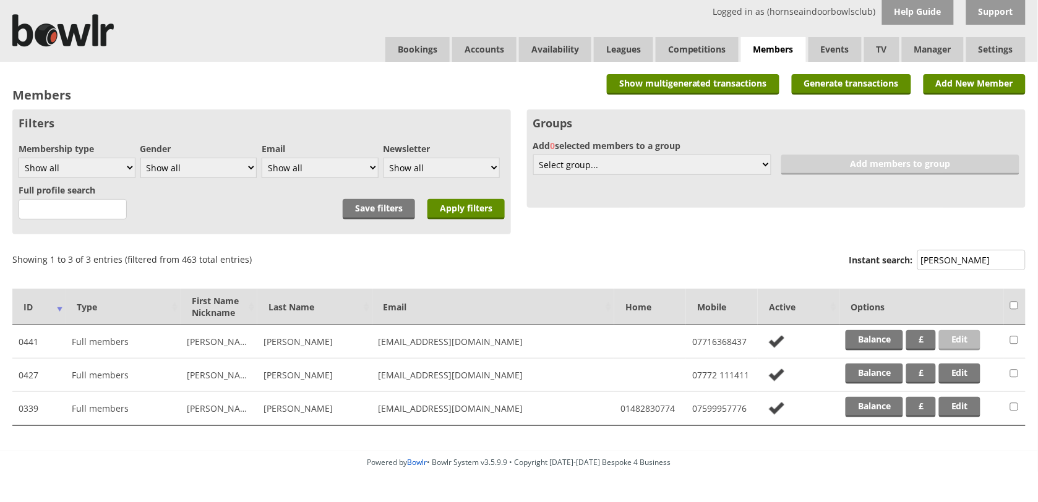
type input "stoakes"
click at [962, 332] on link "Edit" at bounding box center [959, 340] width 41 height 20
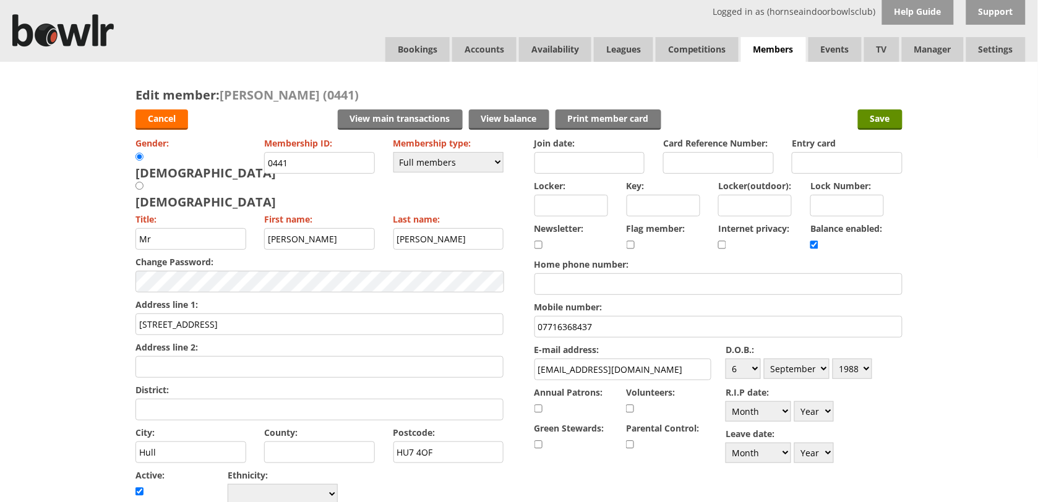
drag, startPoint x: 359, startPoint y: 94, endPoint x: 345, endPoint y: 90, distance: 14.3
click at [345, 90] on span "Richard Stoakes (0441)" at bounding box center [289, 95] width 139 height 17
click at [337, 90] on span "Richard Stoakes (0441)" at bounding box center [289, 95] width 139 height 17
click at [433, 43] on link "Bookings" at bounding box center [417, 49] width 64 height 25
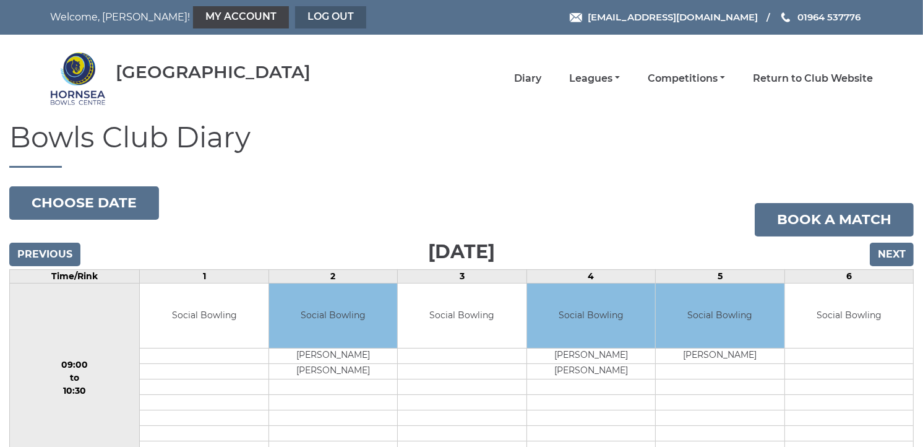
click at [295, 15] on link "Log out" at bounding box center [330, 17] width 71 height 22
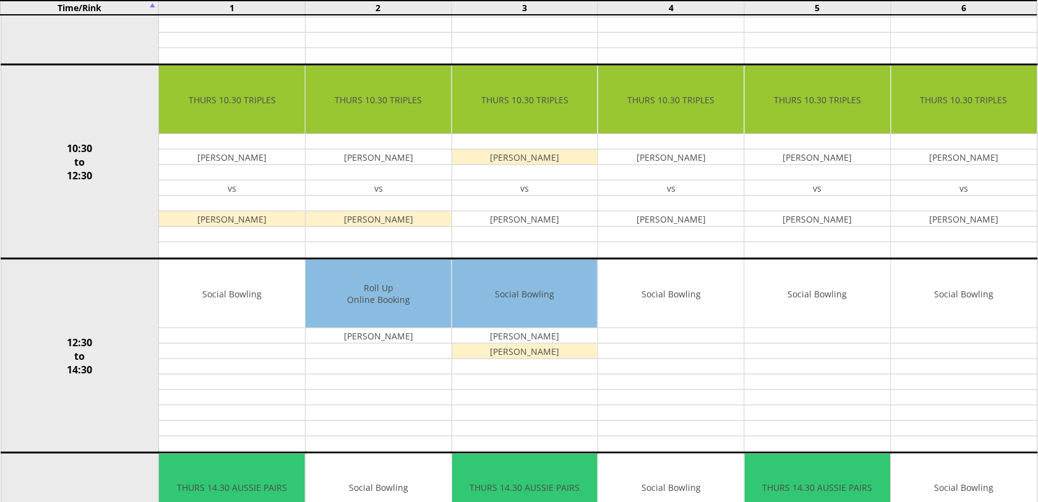
scroll to position [344, 0]
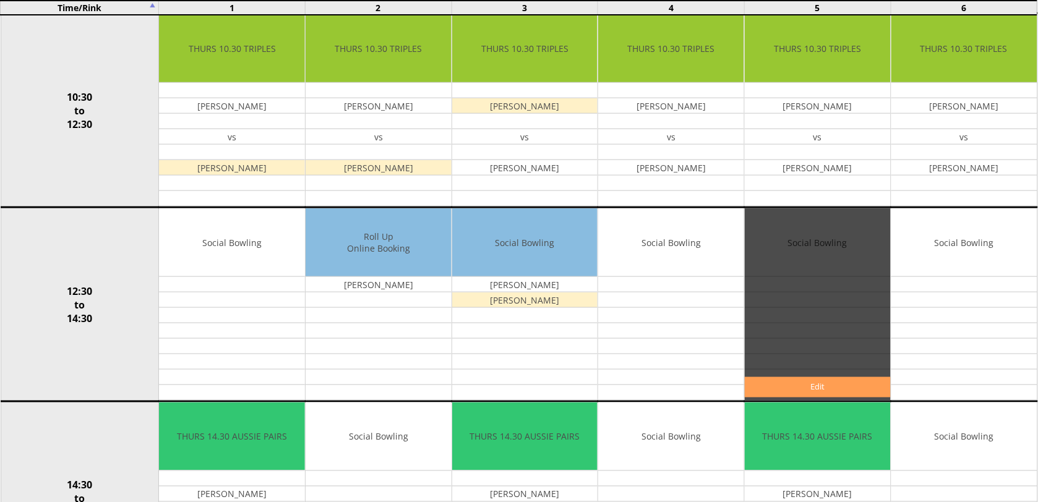
click at [823, 398] on link "Edit" at bounding box center [818, 387] width 146 height 20
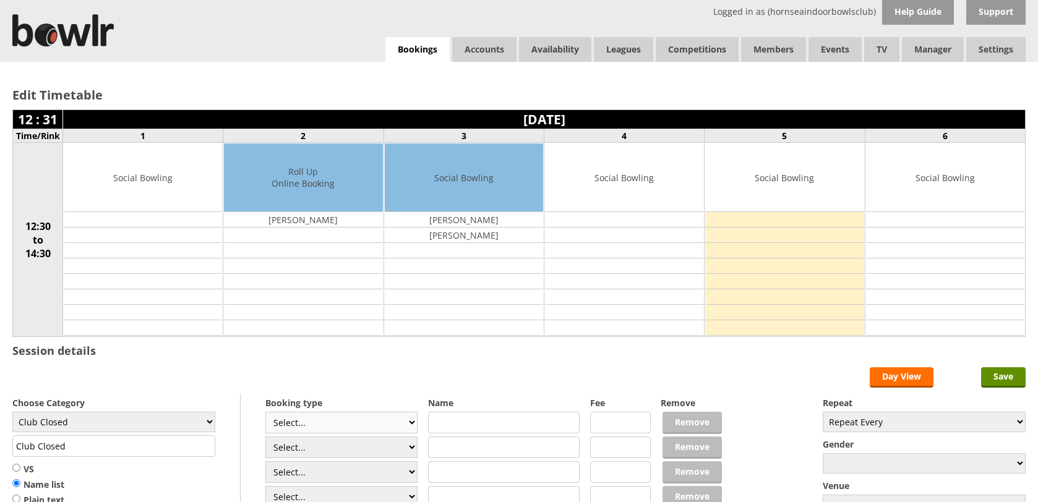
click at [418, 414] on select "Select... Club Competition (Member) Club Competition (Visitor) National (Member…" at bounding box center [341, 423] width 152 height 22
click at [411, 422] on select "Select... Club Competition (Member) Club Competition (Visitor) National (Member…" at bounding box center [341, 423] width 152 height 22
select select "1_48"
click at [265, 414] on select "Select... Club Competition (Member) Club Competition (Visitor) National (Member…" at bounding box center [341, 423] width 152 height 22
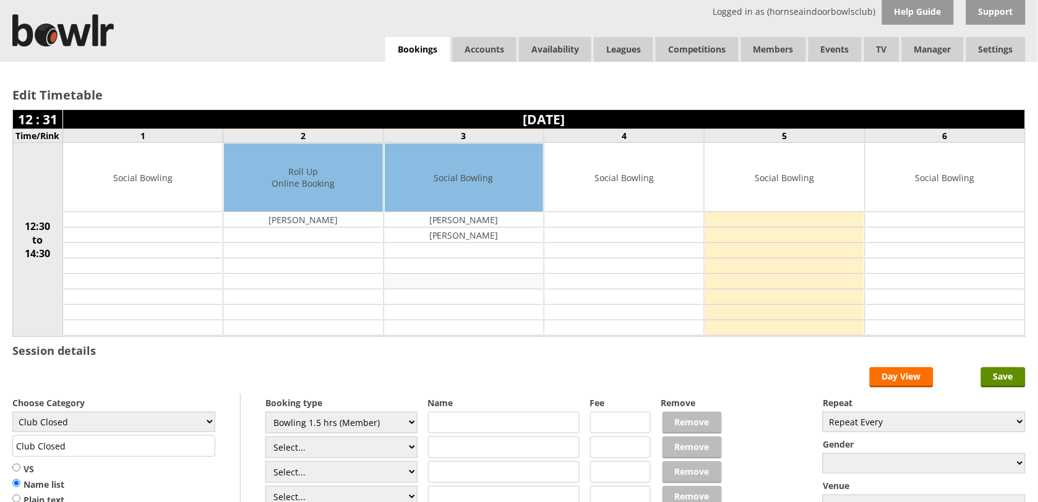
type input "4.0000"
click at [205, 426] on select "Club Closed Singles League Triples League Pairs League Friendly Social Bowling …" at bounding box center [113, 422] width 203 height 20
select select "132"
click at [12, 414] on select "Club Closed Singles League Triples League Pairs League Friendly Social Bowling …" at bounding box center [113, 422] width 203 height 20
type input "Social Bowling"
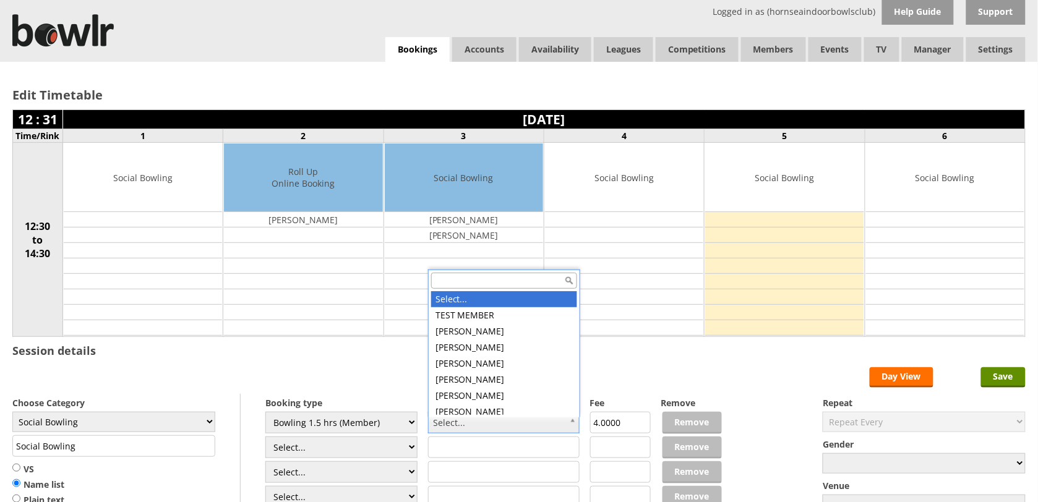
click at [487, 279] on input "text" at bounding box center [504, 281] width 146 height 16
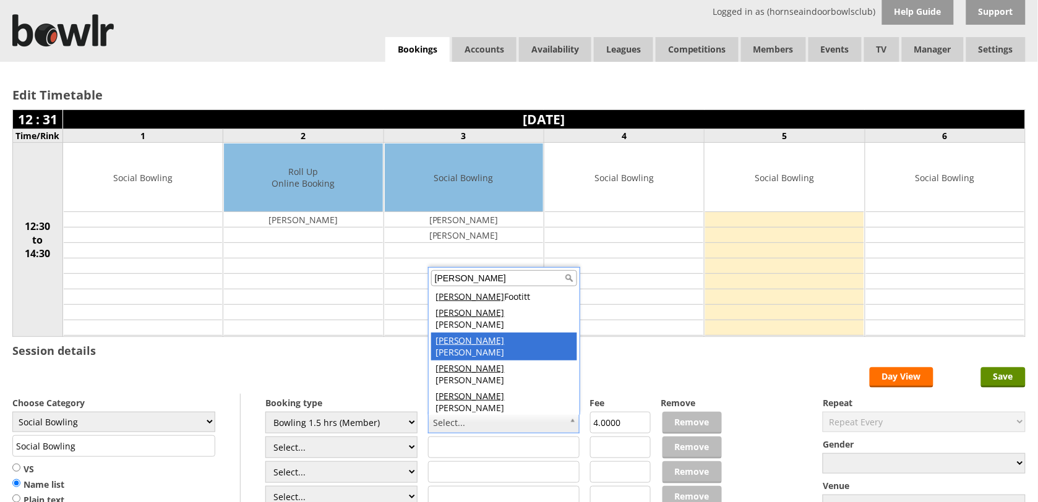
type input "paul"
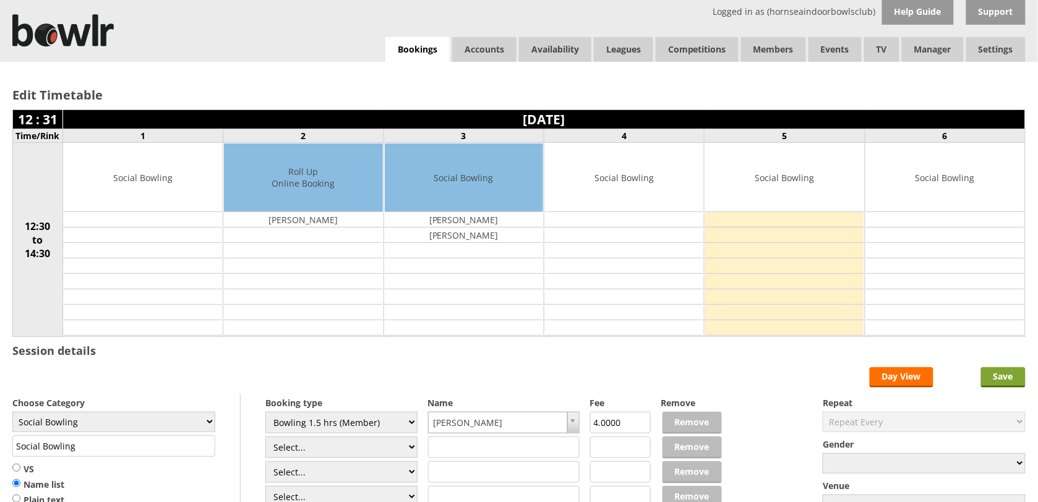
click at [1002, 385] on input "Save" at bounding box center [1003, 377] width 45 height 20
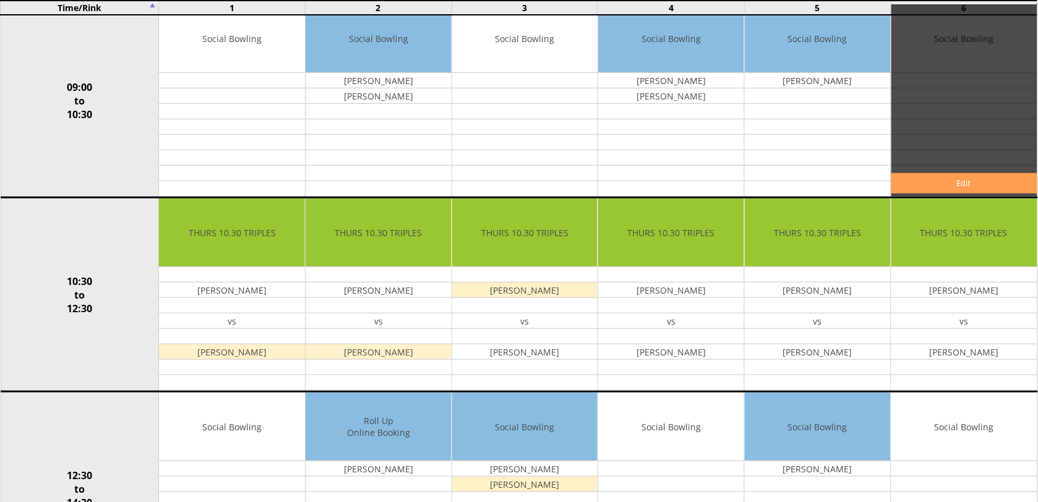
scroll to position [158, 0]
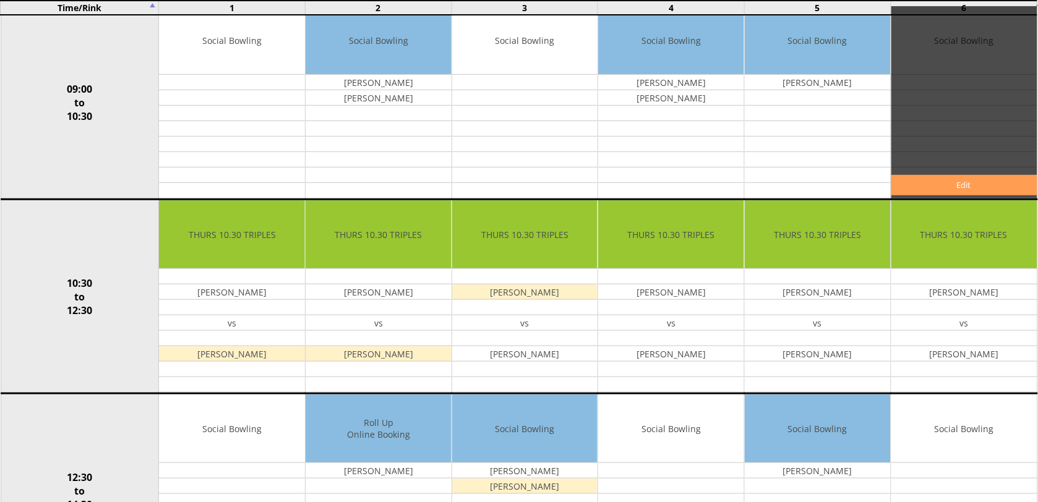
click at [1027, 176] on link "Edit" at bounding box center [964, 185] width 146 height 20
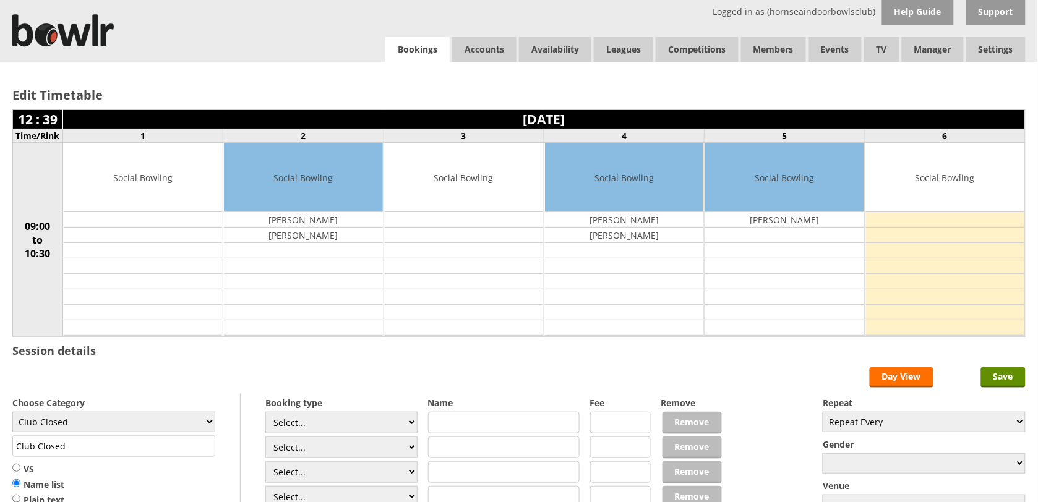
click at [421, 49] on link "Bookings" at bounding box center [417, 49] width 64 height 25
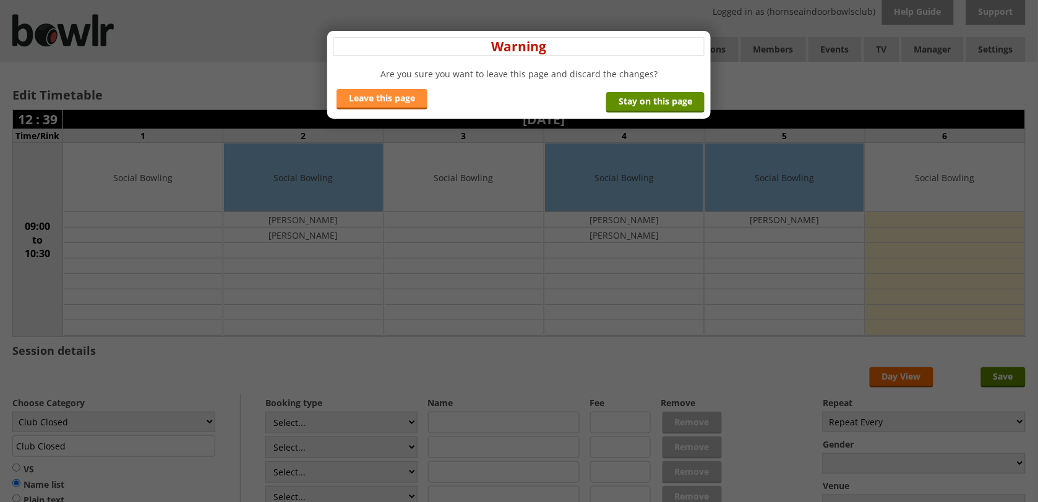
click at [391, 101] on link "Leave this page" at bounding box center [382, 99] width 91 height 20
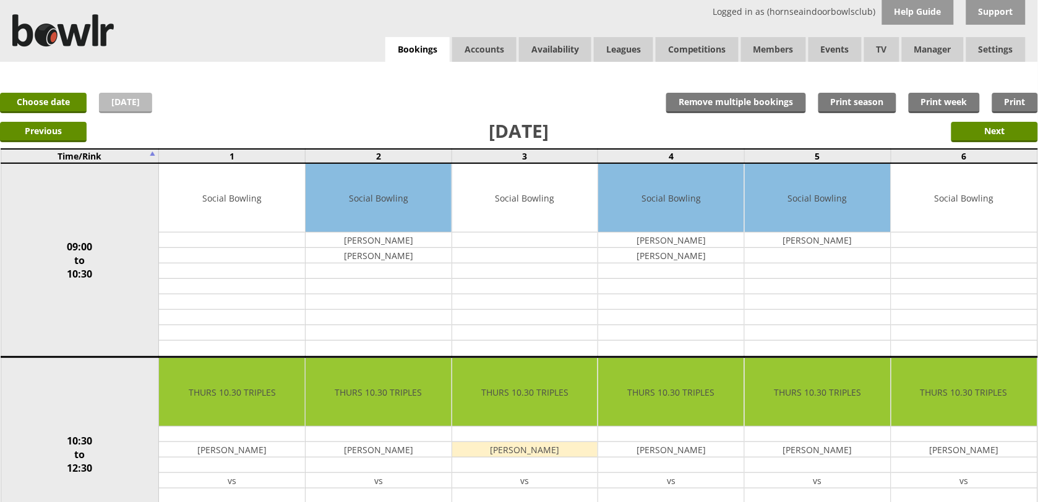
click at [119, 101] on link "[DATE]" at bounding box center [125, 103] width 53 height 20
click at [70, 108] on link "Choose date" at bounding box center [43, 103] width 87 height 20
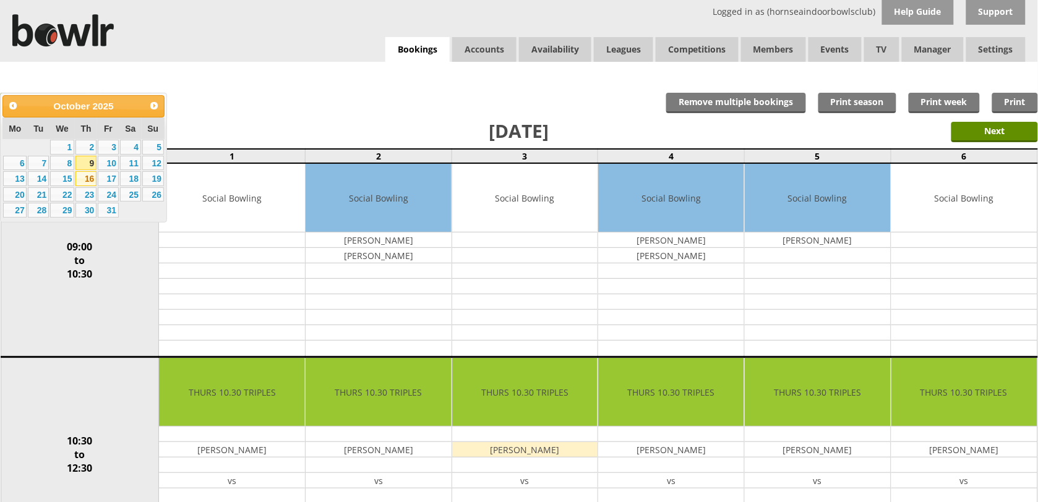
click at [88, 177] on link "16" at bounding box center [85, 178] width 21 height 15
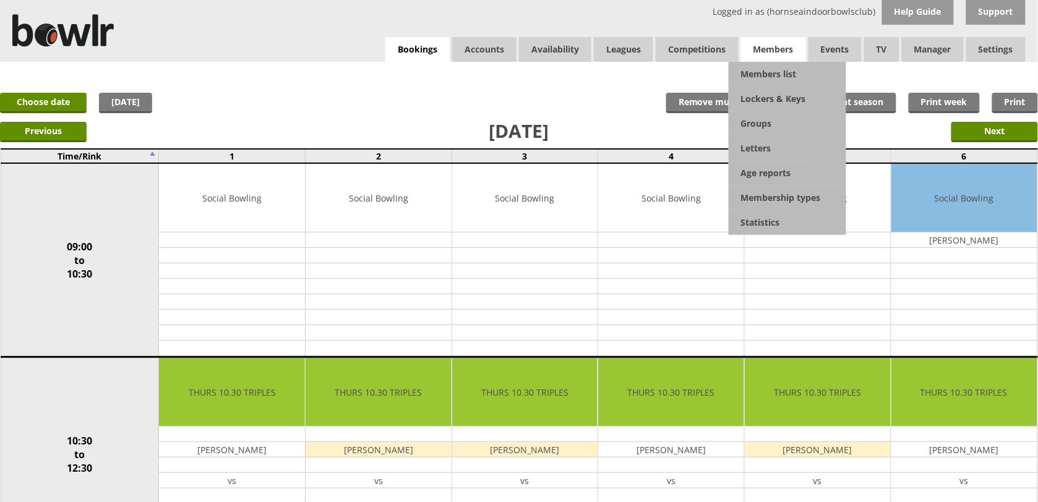
click at [784, 49] on span "Members" at bounding box center [773, 49] width 65 height 25
click at [778, 79] on link "Members list" at bounding box center [788, 74] width 118 height 25
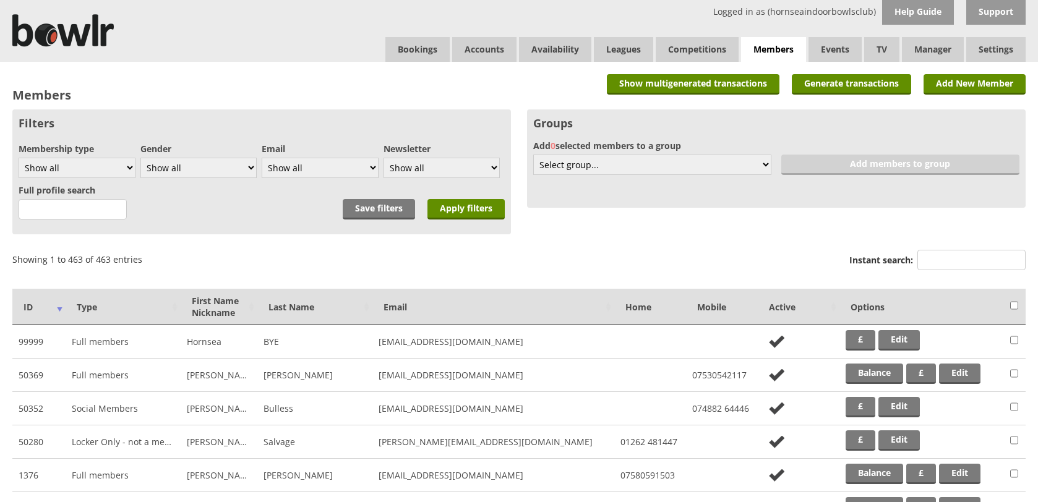
click at [946, 262] on input "Instant search:" at bounding box center [971, 260] width 108 height 20
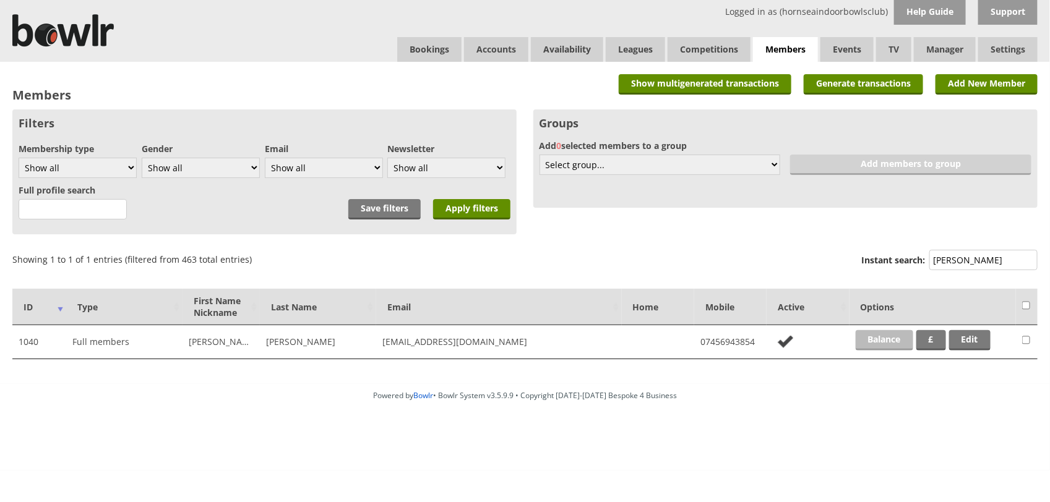
type input "simpson"
click at [875, 343] on link "Balance" at bounding box center [885, 340] width 58 height 20
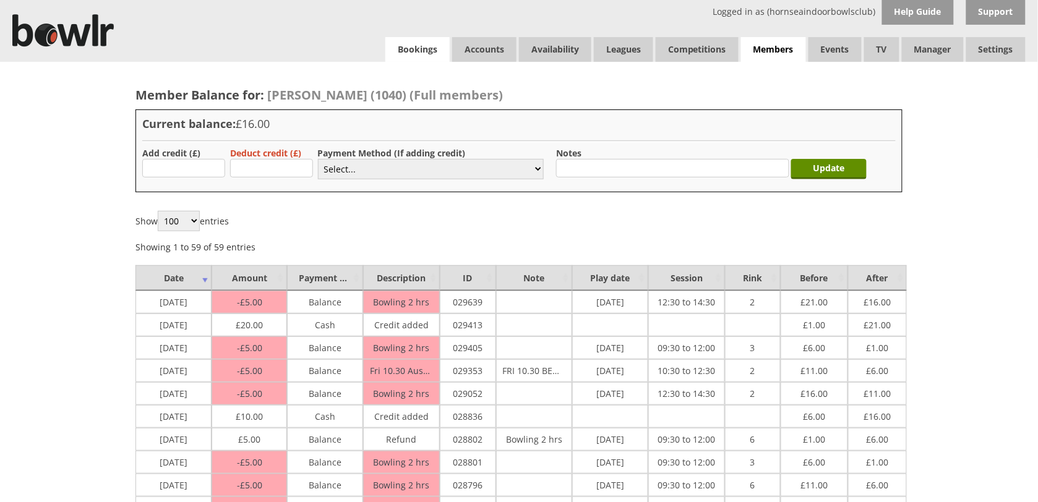
click at [406, 50] on link "Bookings" at bounding box center [417, 49] width 64 height 25
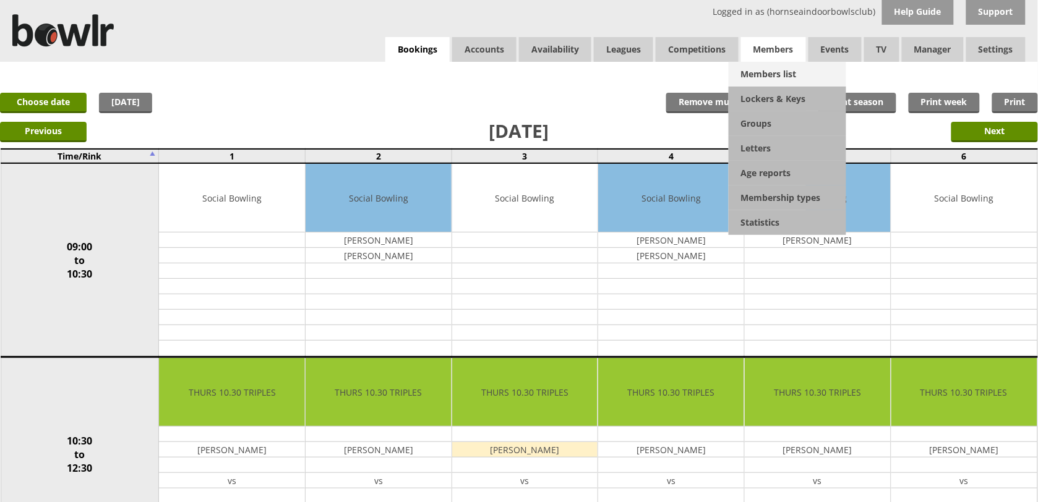
click at [781, 81] on link "Members list" at bounding box center [788, 74] width 118 height 25
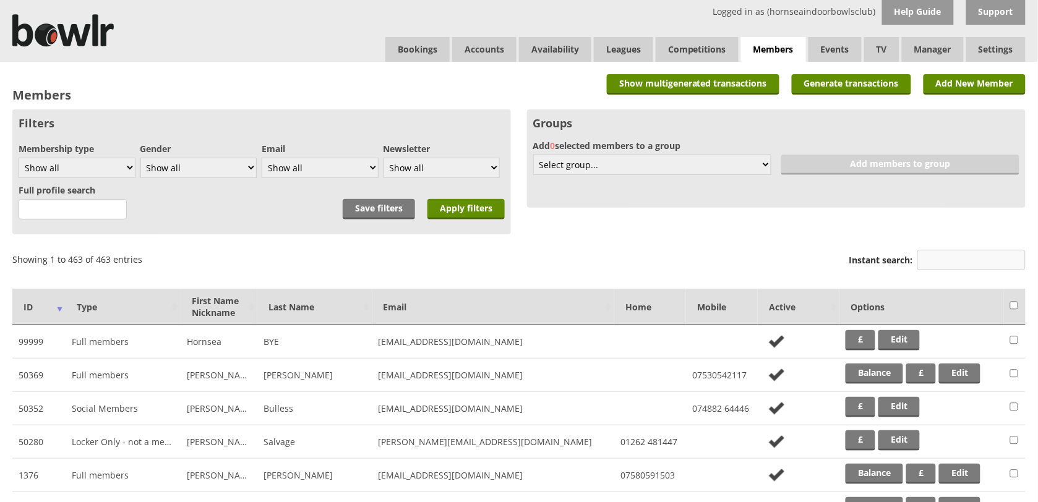
click at [966, 259] on input "Instant search:" at bounding box center [971, 260] width 108 height 20
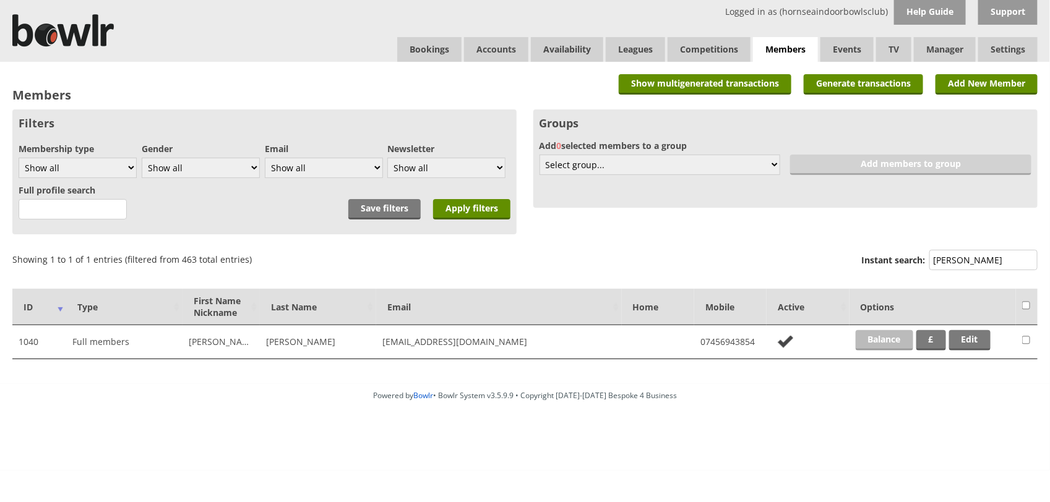
type input "simpson"
click at [891, 341] on link "Balance" at bounding box center [885, 340] width 58 height 20
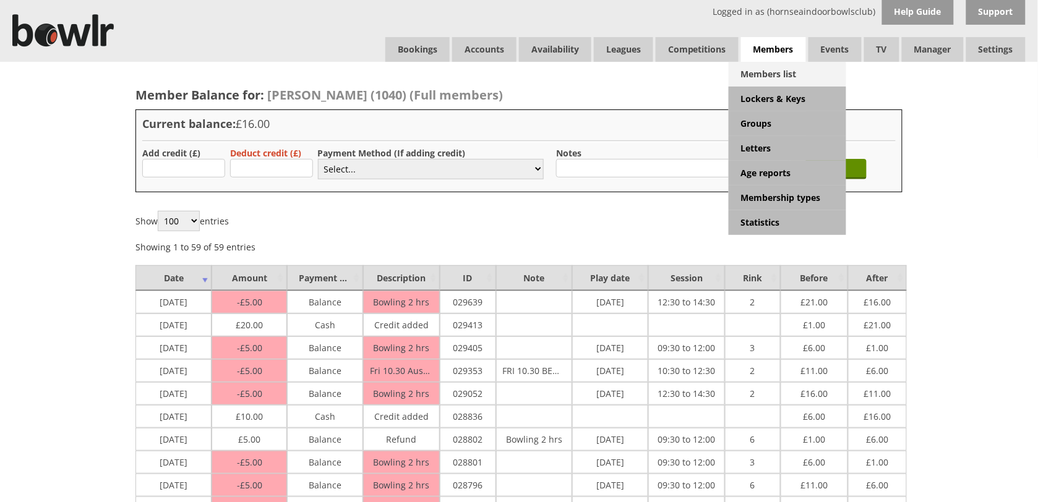
click at [775, 72] on link "Members list" at bounding box center [788, 74] width 118 height 25
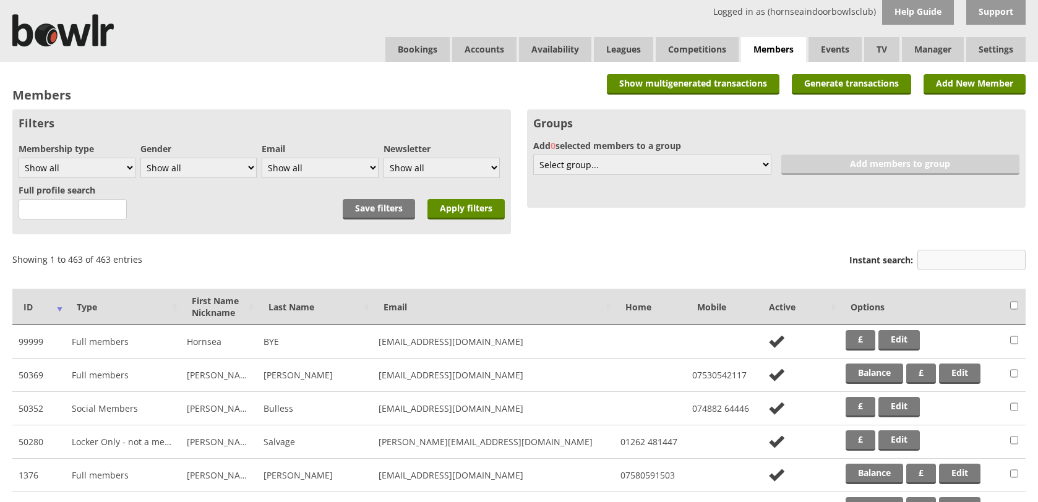
click at [959, 255] on input "Instant search:" at bounding box center [971, 260] width 108 height 20
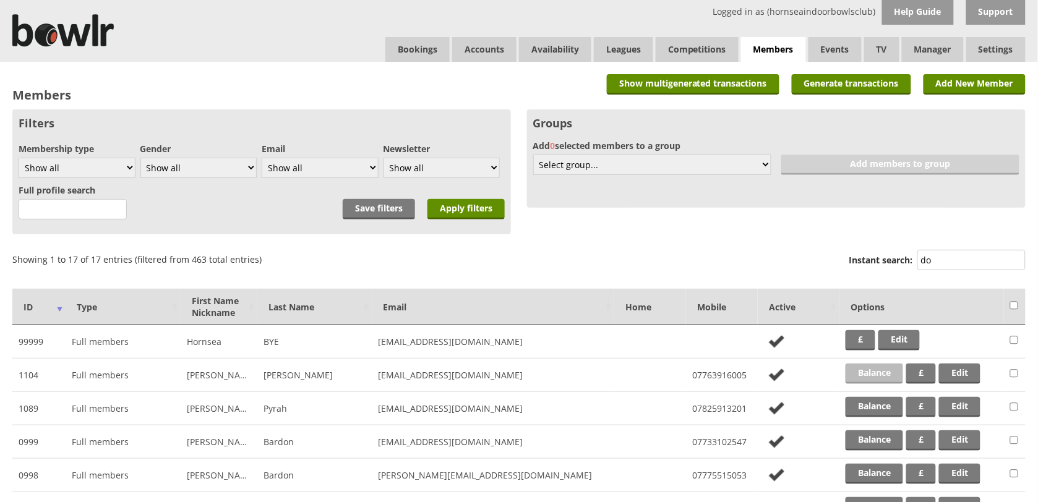
type input "do"
click at [880, 372] on link "Balance" at bounding box center [875, 374] width 58 height 20
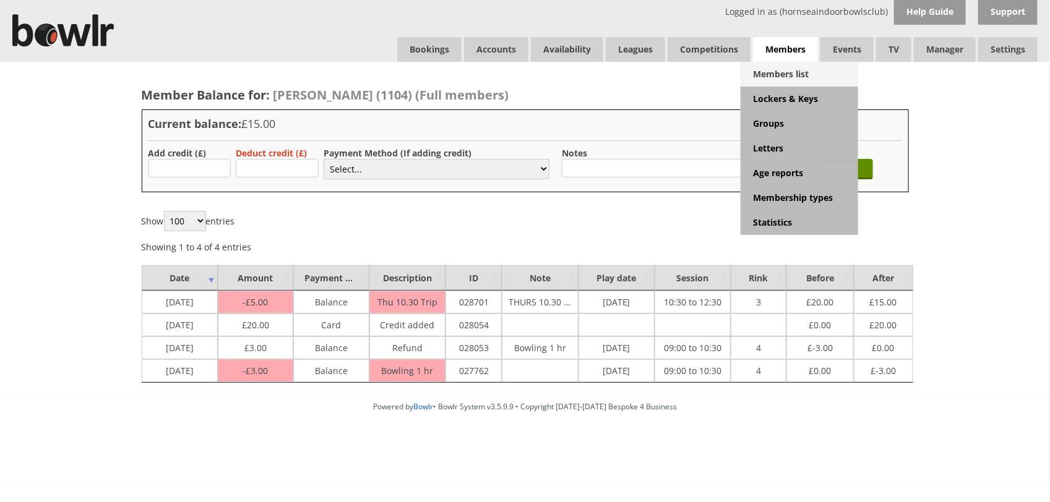
click at [791, 74] on link "Members list" at bounding box center [799, 74] width 118 height 25
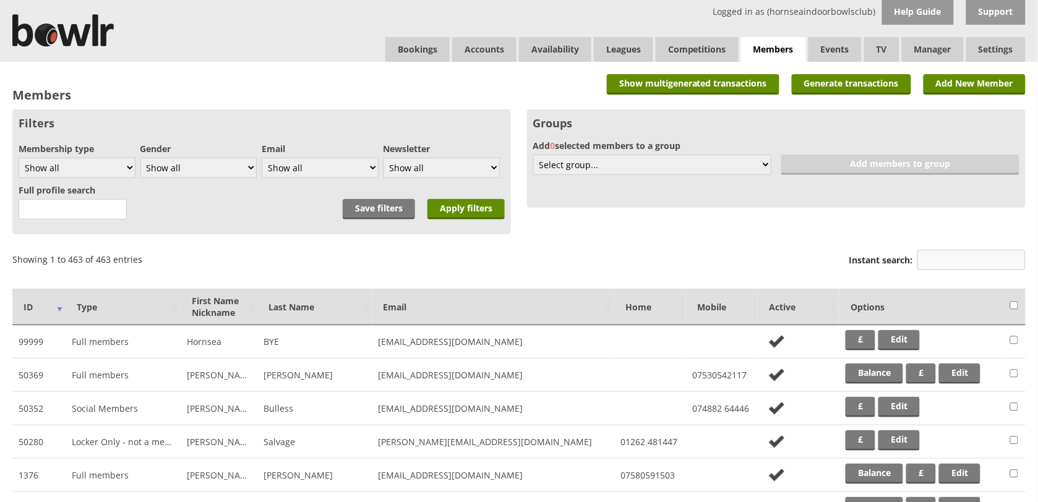
click at [939, 262] on input "Instant search:" at bounding box center [971, 260] width 108 height 20
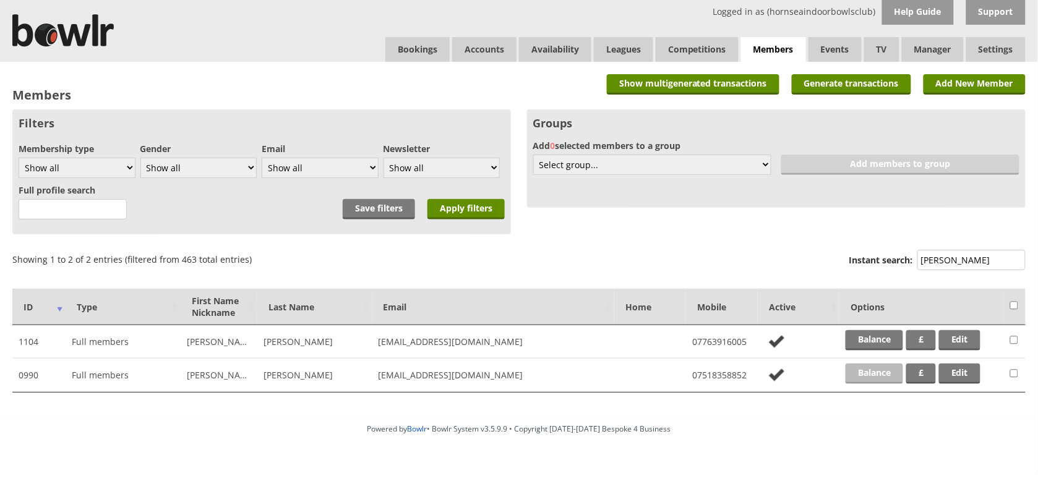
type input "doak"
click at [880, 372] on link "Balance" at bounding box center [875, 374] width 58 height 20
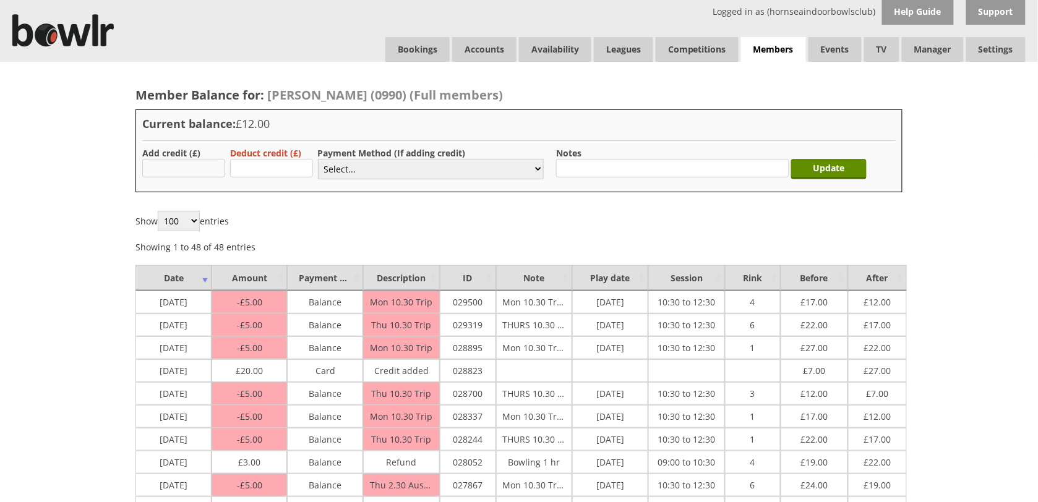
click at [177, 168] on input "text" at bounding box center [183, 168] width 83 height 19
type input "20.00"
click at [379, 173] on select "Select... Cash Card Cheque Bank Transfer Other Member Card Gift Voucher Balance" at bounding box center [431, 169] width 226 height 20
select select "2"
click at [318, 159] on select "Select... Cash Card Cheque Bank Transfer Other Member Card Gift Voucher Balance" at bounding box center [431, 169] width 226 height 20
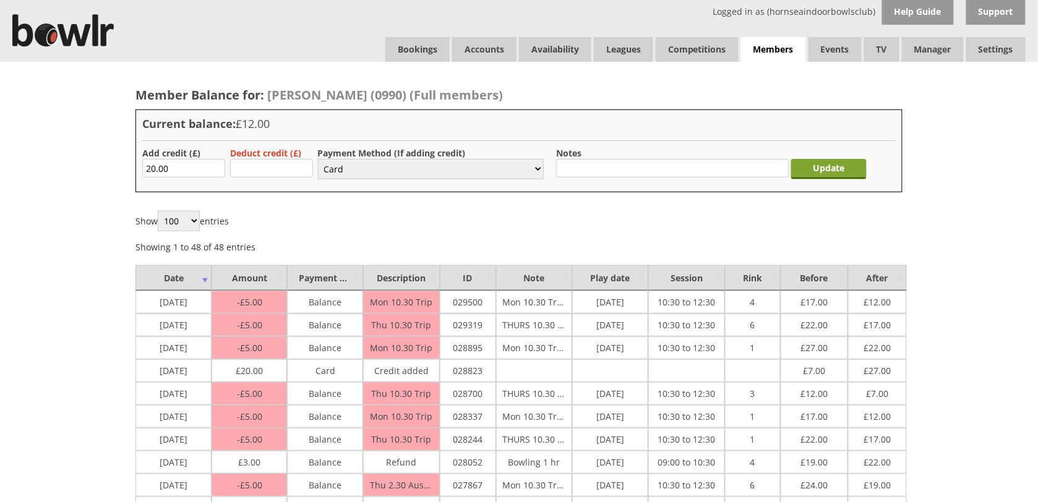
click at [827, 168] on input "Update" at bounding box center [828, 169] width 75 height 20
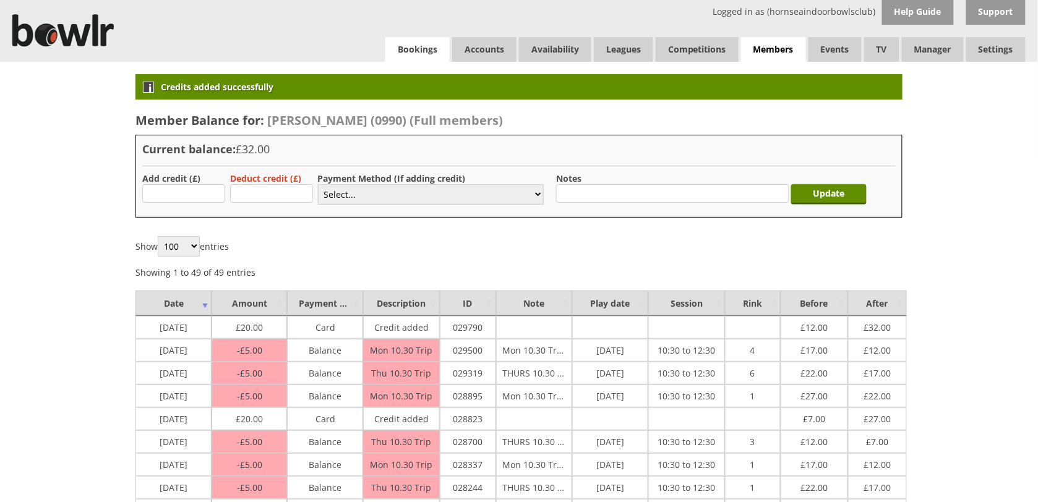
click at [411, 53] on link "Bookings" at bounding box center [417, 49] width 64 height 25
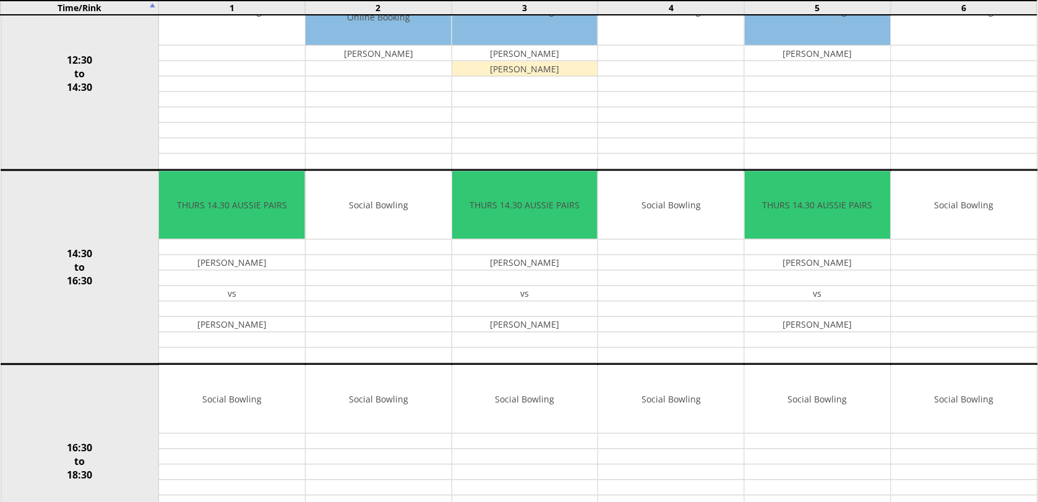
scroll to position [598, 0]
